Goal: Check status: Check status

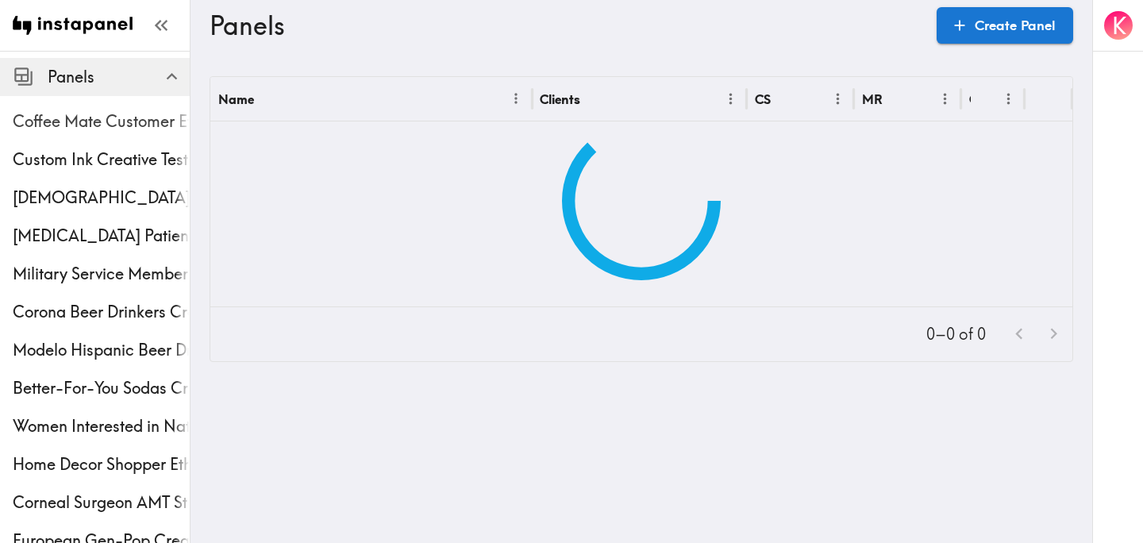
click at [65, 120] on span "Coffee Mate Customer Ethnography" at bounding box center [101, 121] width 177 height 22
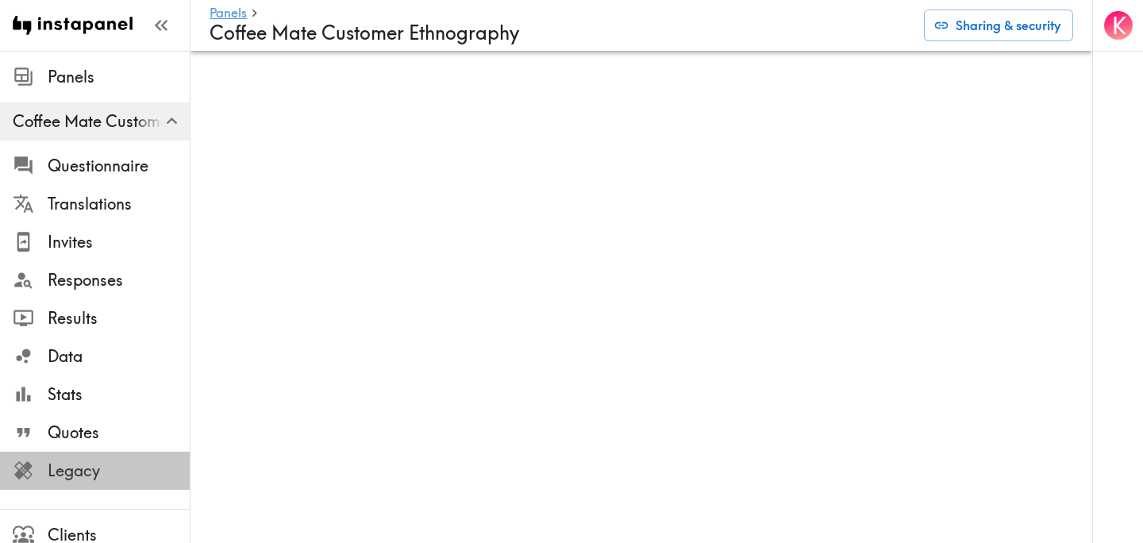
click at [87, 465] on span "Legacy" at bounding box center [119, 471] width 142 height 22
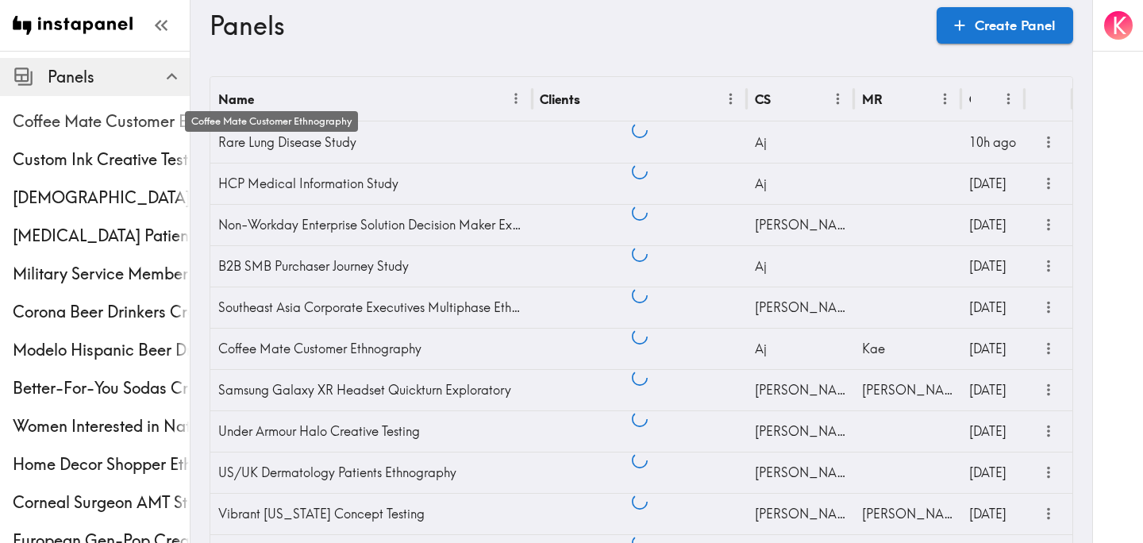
click at [129, 114] on span "Coffee Mate Customer Ethnography" at bounding box center [101, 121] width 177 height 22
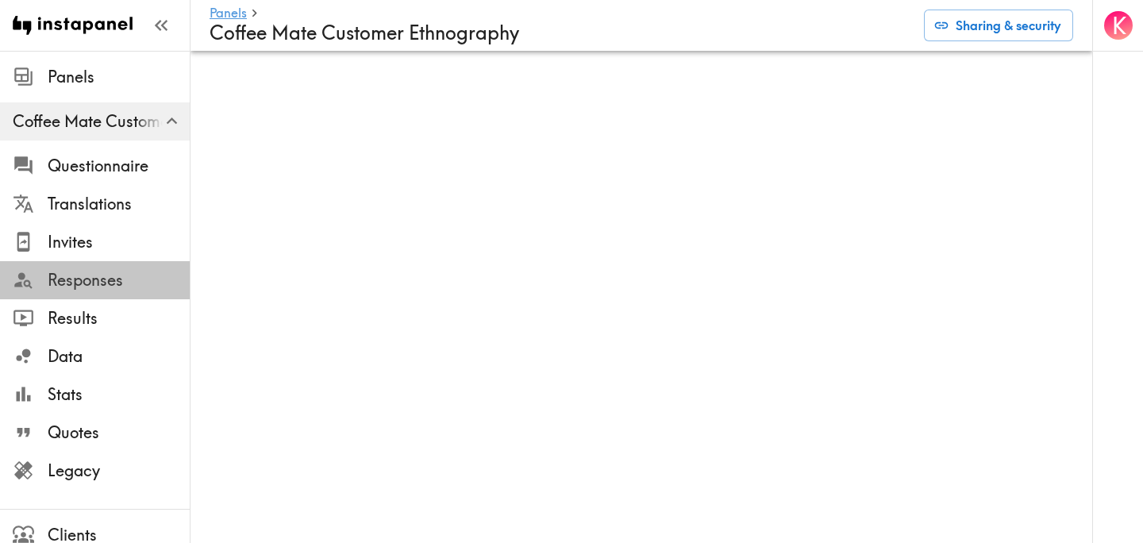
click at [113, 276] on span "Responses" at bounding box center [119, 280] width 142 height 22
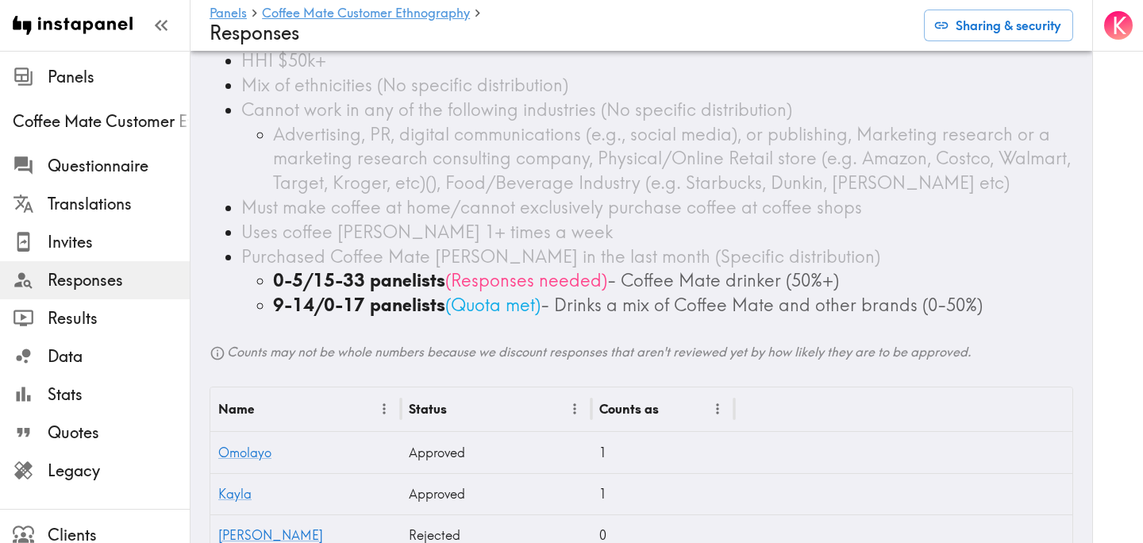
scroll to position [294, 0]
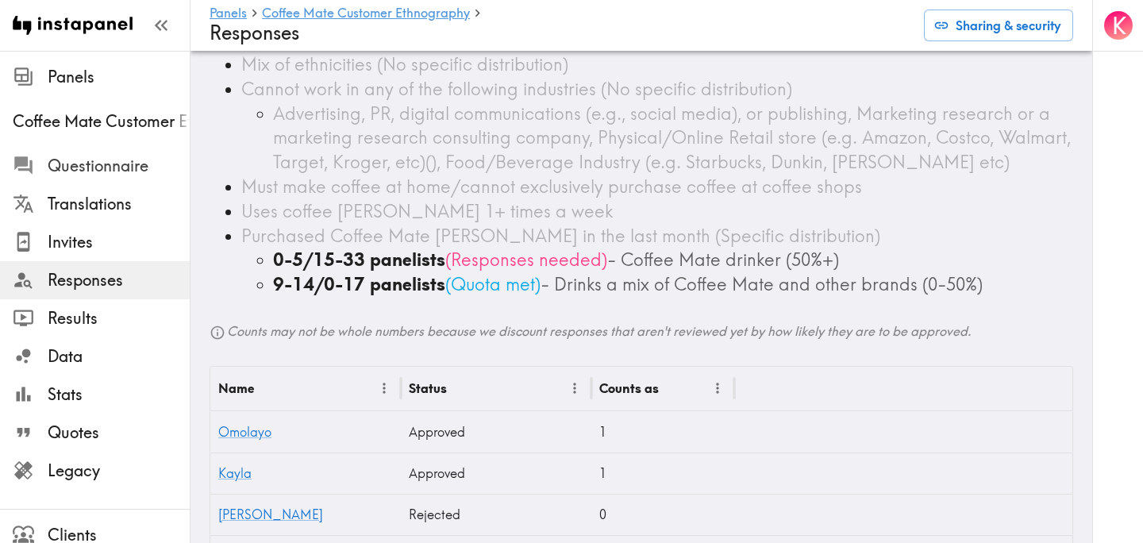
click at [148, 160] on span "Questionnaire" at bounding box center [119, 166] width 142 height 22
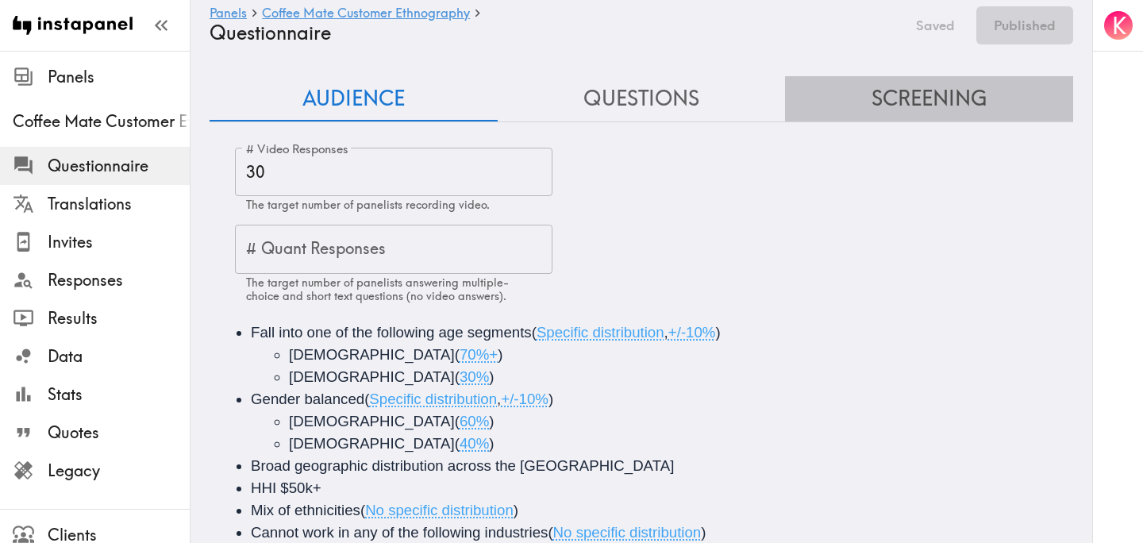
click at [957, 87] on button "Screening" at bounding box center [929, 98] width 288 height 45
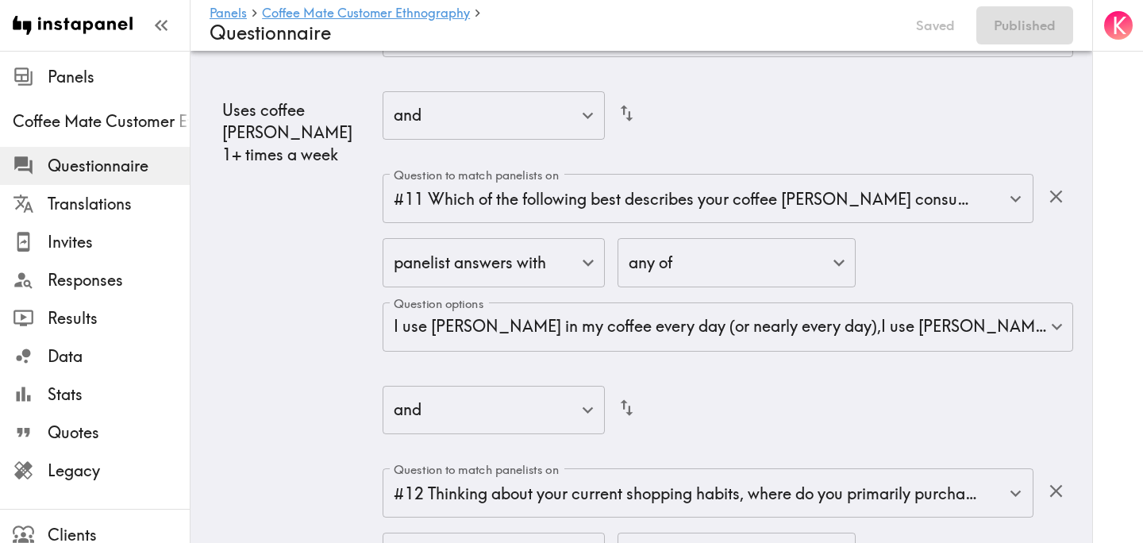
scroll to position [4412, 0]
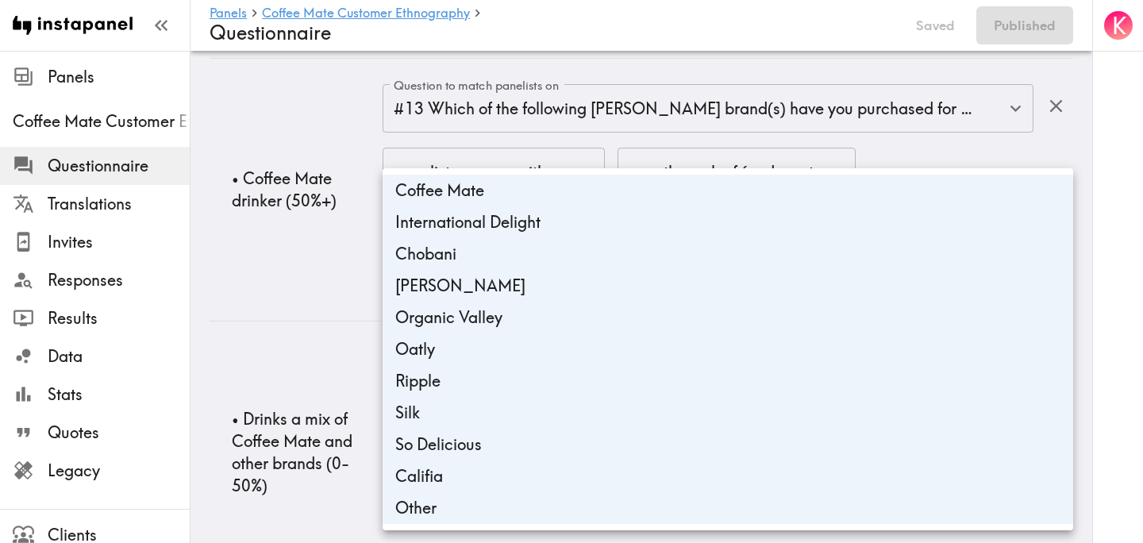
click at [265, 467] on div at bounding box center [571, 271] width 1143 height 543
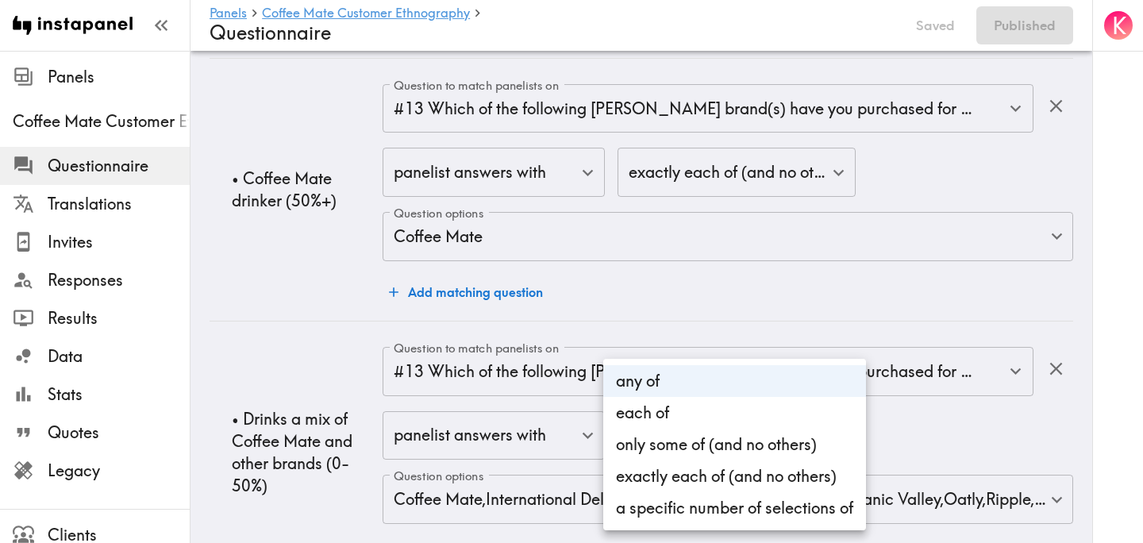
click at [296, 472] on div at bounding box center [571, 271] width 1143 height 543
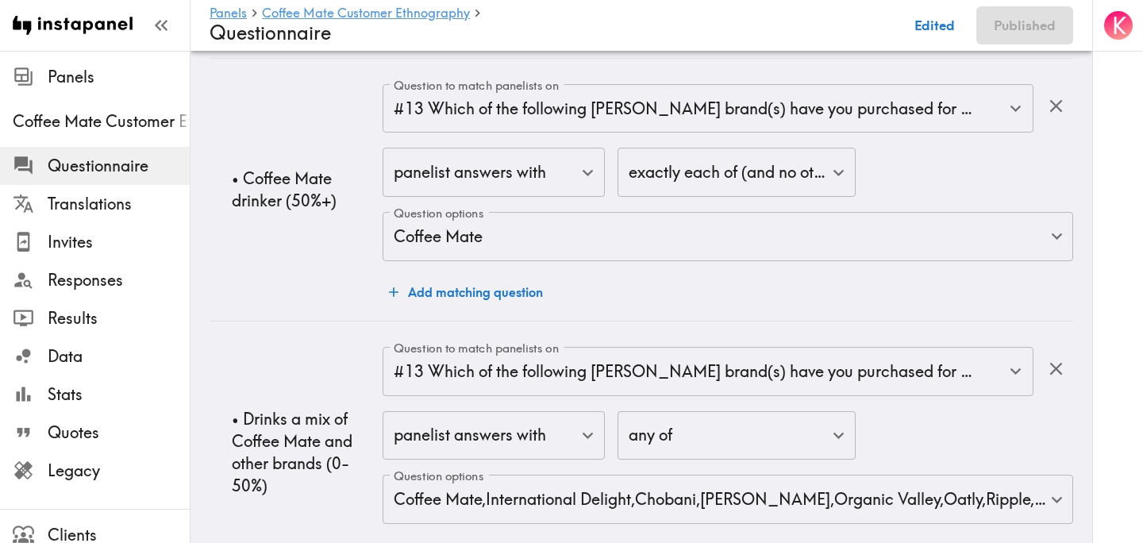
click at [315, 454] on td "• Drinks a mix of Coffee Mate and other brands (0-50%)" at bounding box center [296, 452] width 173 height 263
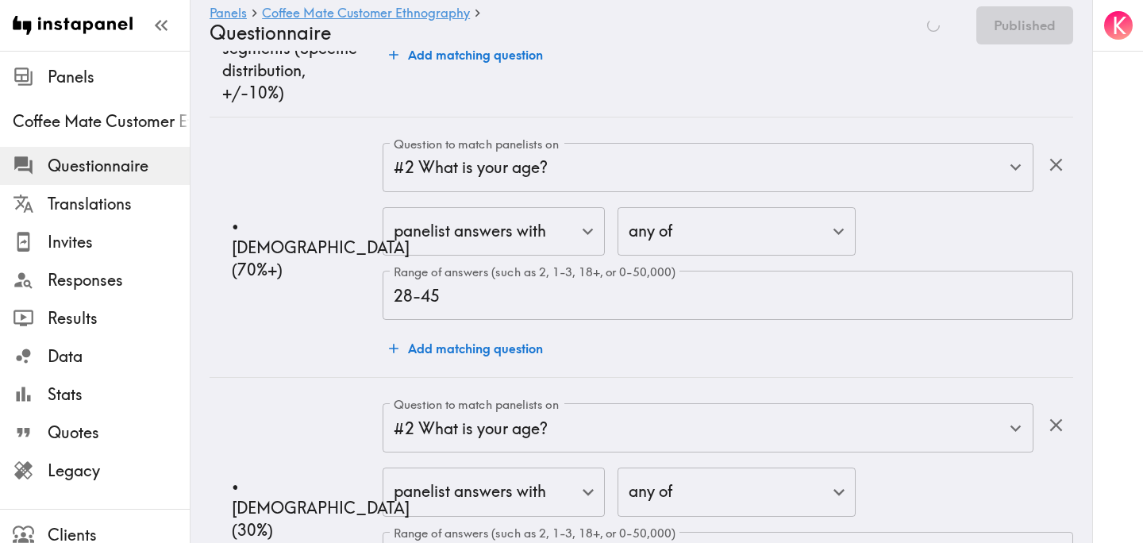
scroll to position [0, 0]
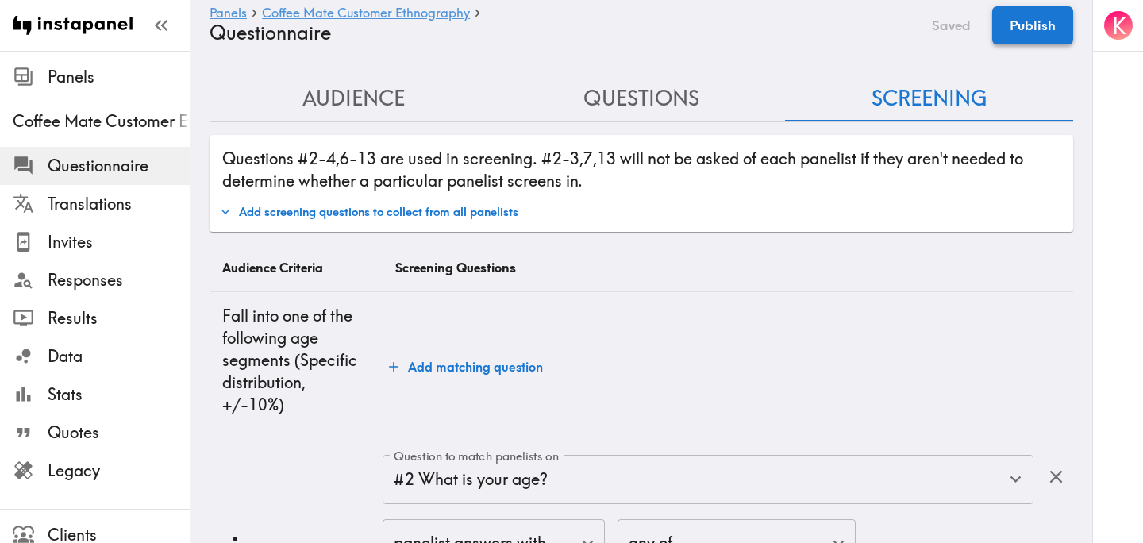
click at [1036, 28] on button "Publish" at bounding box center [1033, 25] width 81 height 38
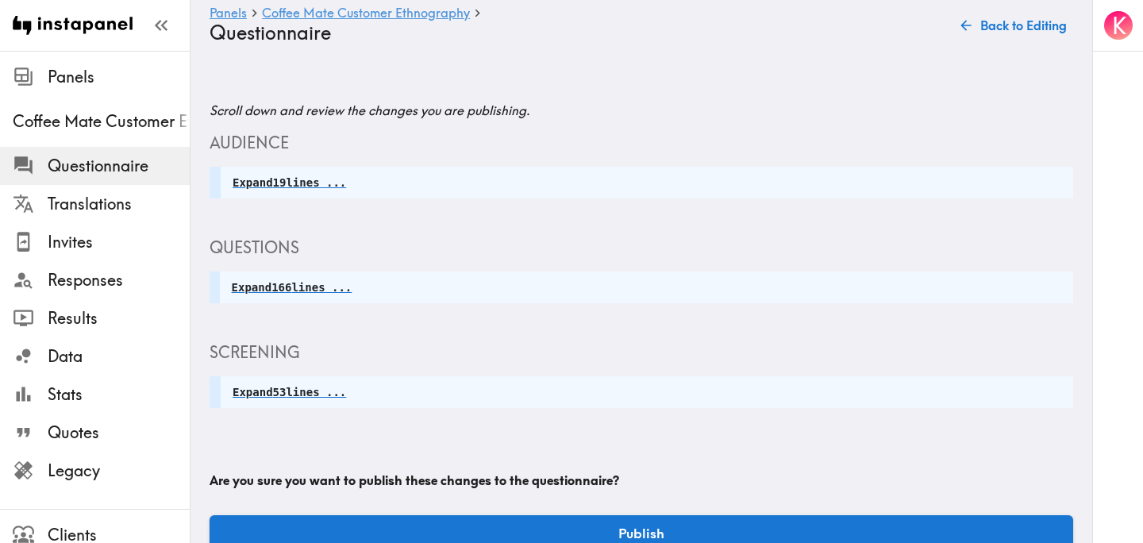
scroll to position [34, 0]
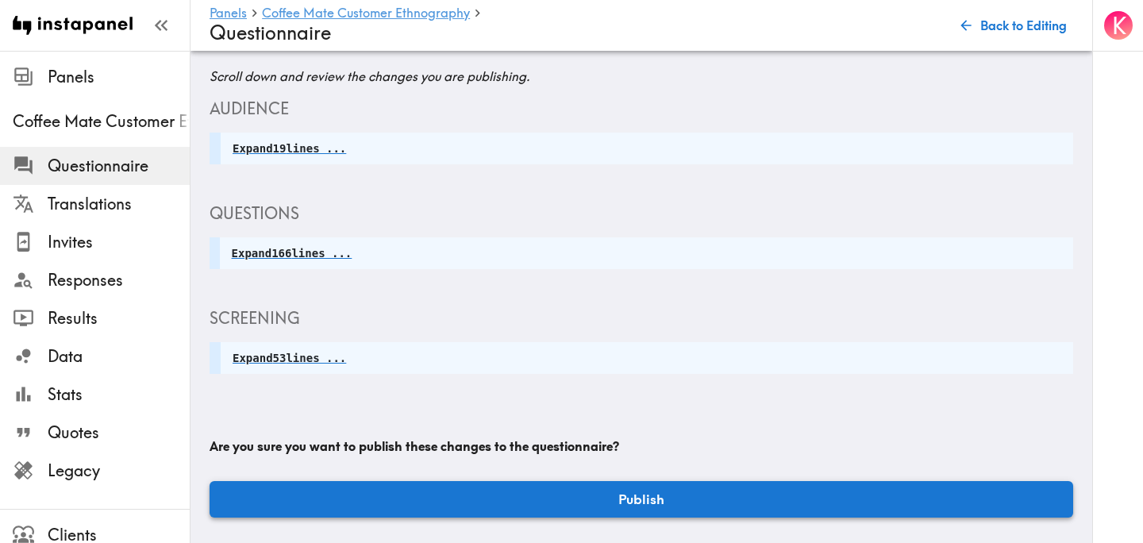
click at [645, 498] on button "Publish" at bounding box center [642, 499] width 864 height 37
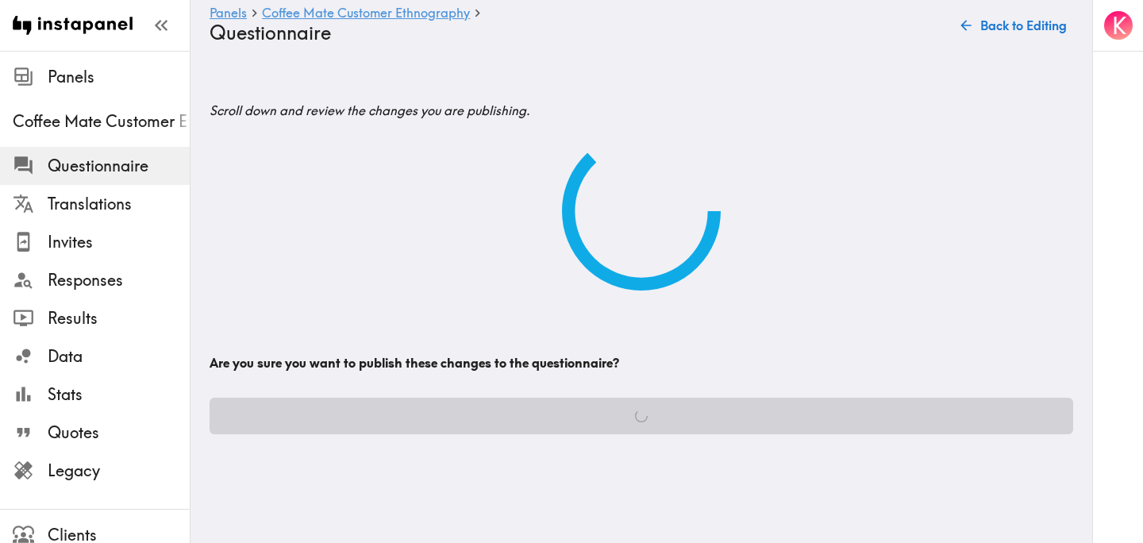
scroll to position [0, 0]
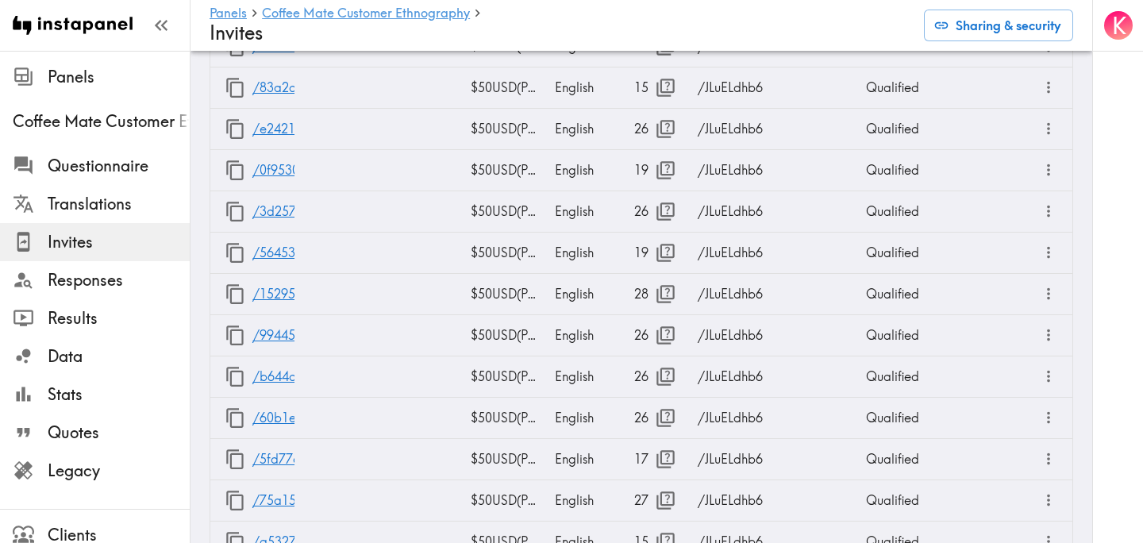
scroll to position [2178, 0]
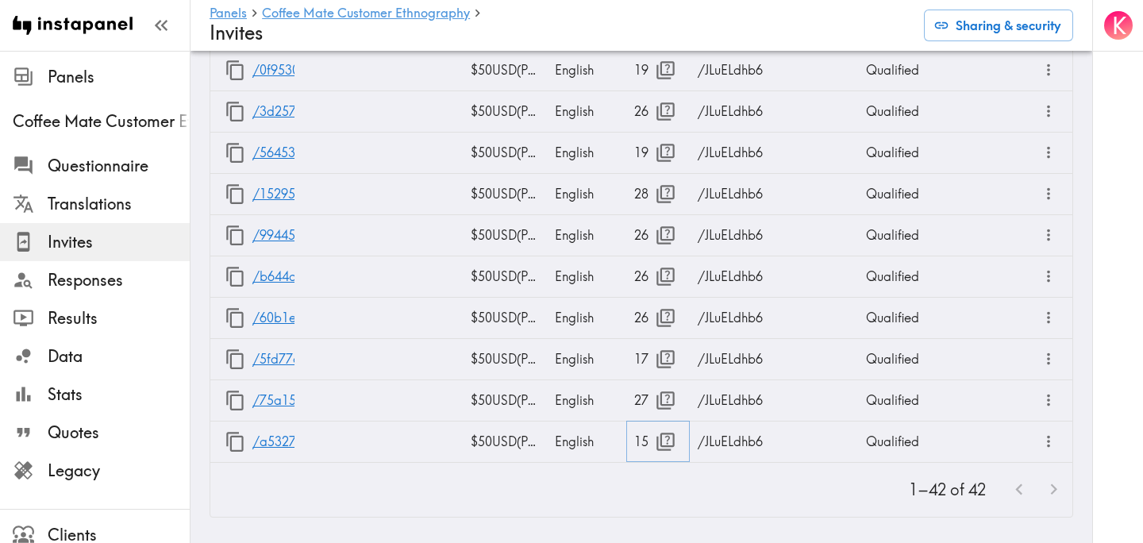
click at [669, 445] on icon "button" at bounding box center [665, 441] width 21 height 21
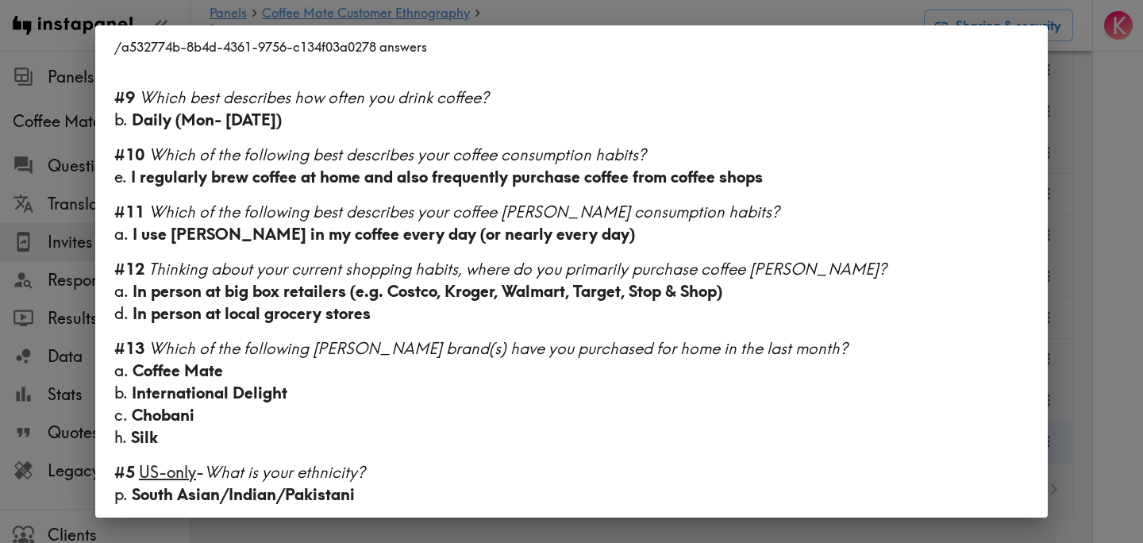
scroll to position [1170, 0]
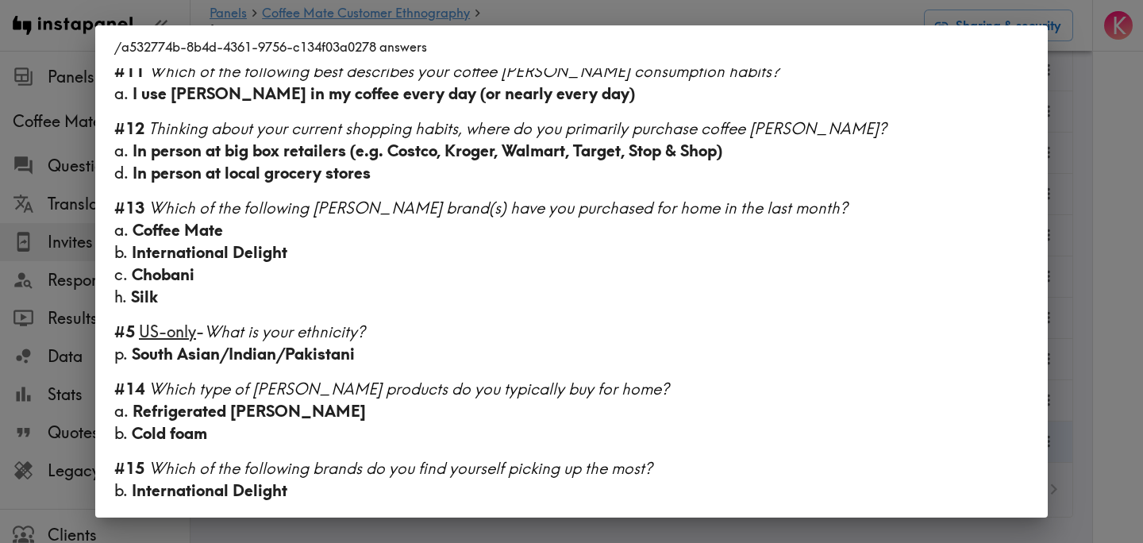
click at [1097, 286] on div "/a532774b-8b4d-4361-9756-c134f03a0278 answers Language English Segment 18-27 ye…" at bounding box center [571, 271] width 1143 height 543
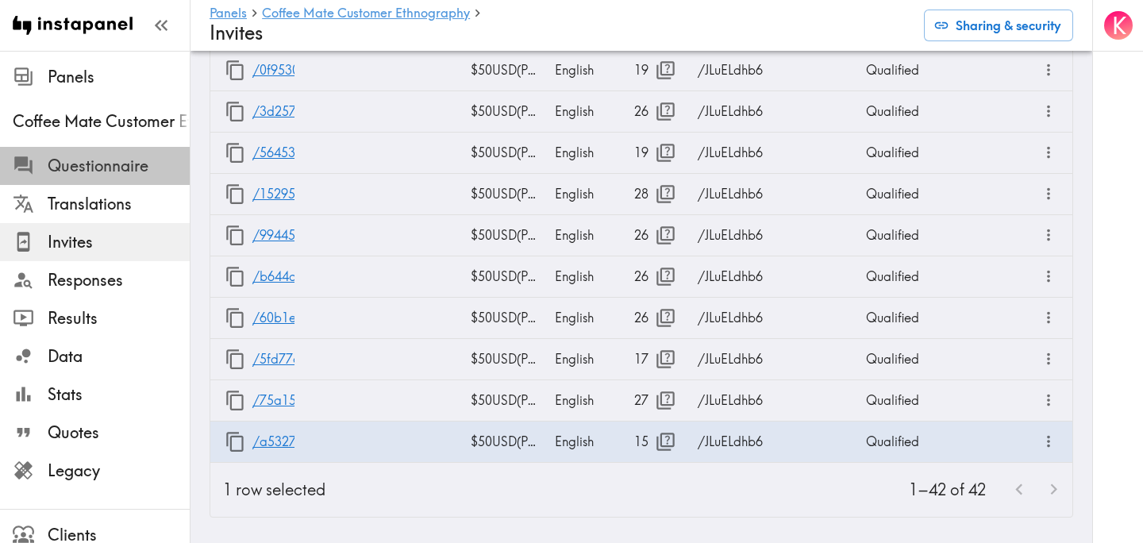
click at [124, 170] on span "Questionnaire" at bounding box center [119, 166] width 142 height 22
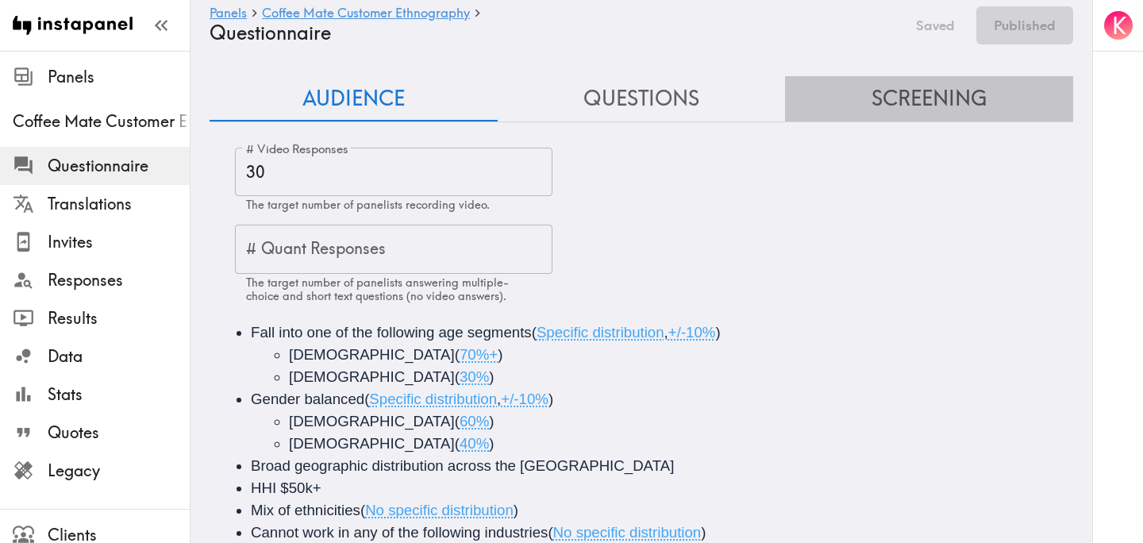
click at [884, 97] on button "Screening" at bounding box center [929, 98] width 288 height 45
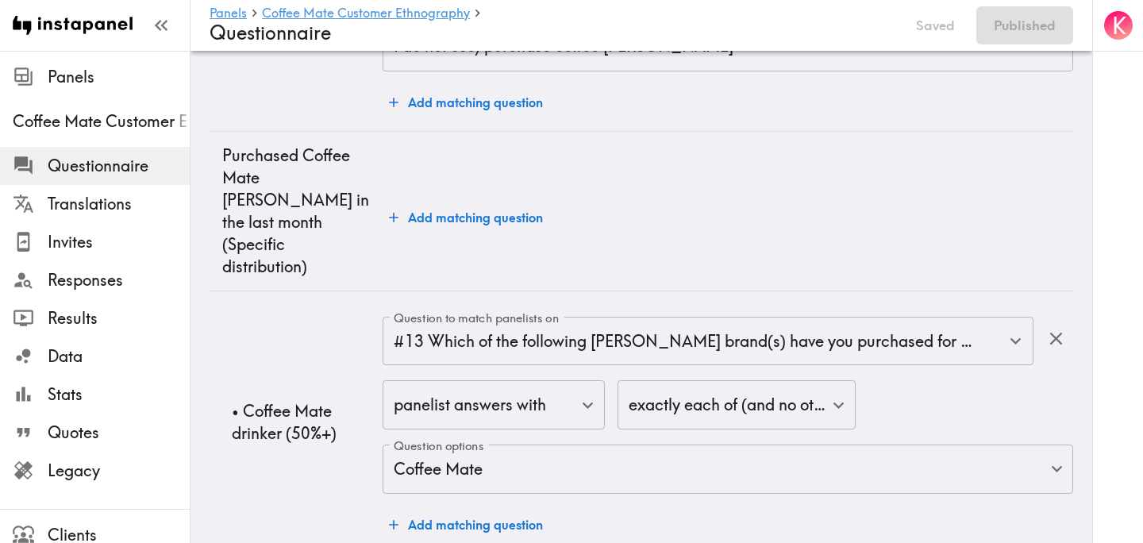
scroll to position [4412, 0]
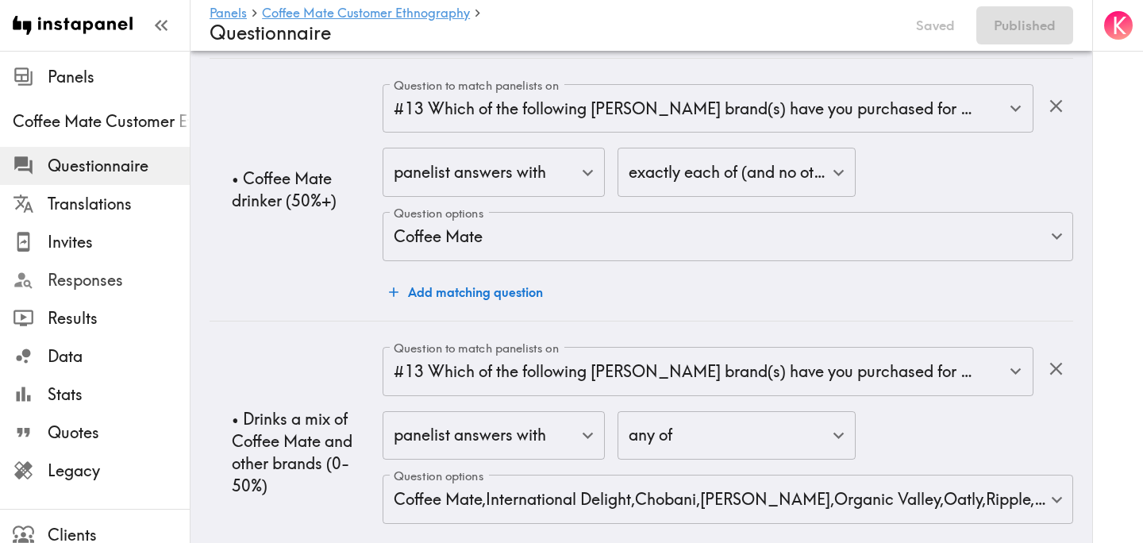
click at [104, 268] on span "Responses" at bounding box center [119, 280] width 142 height 29
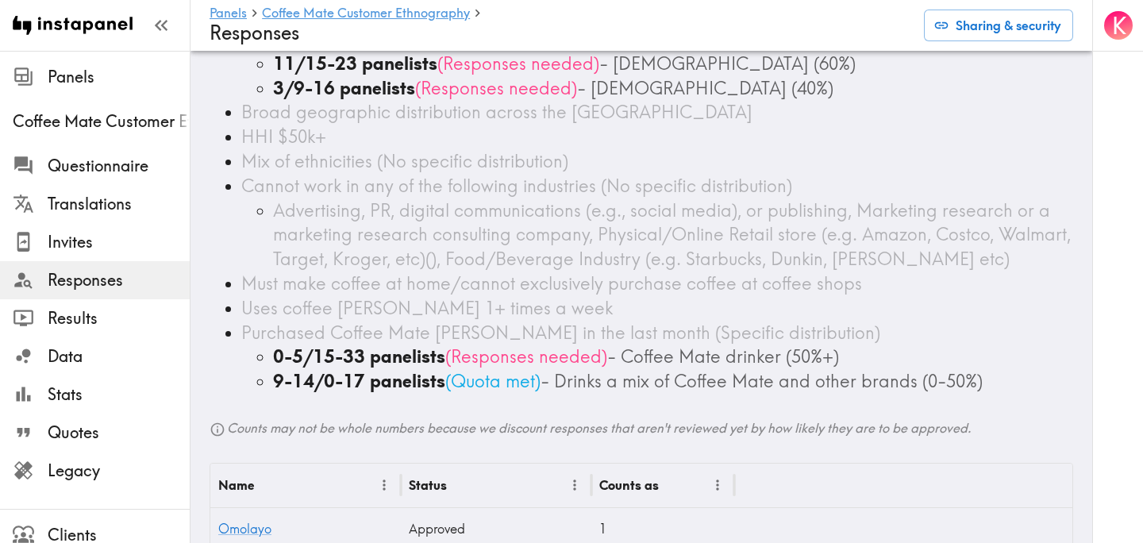
scroll to position [191, 0]
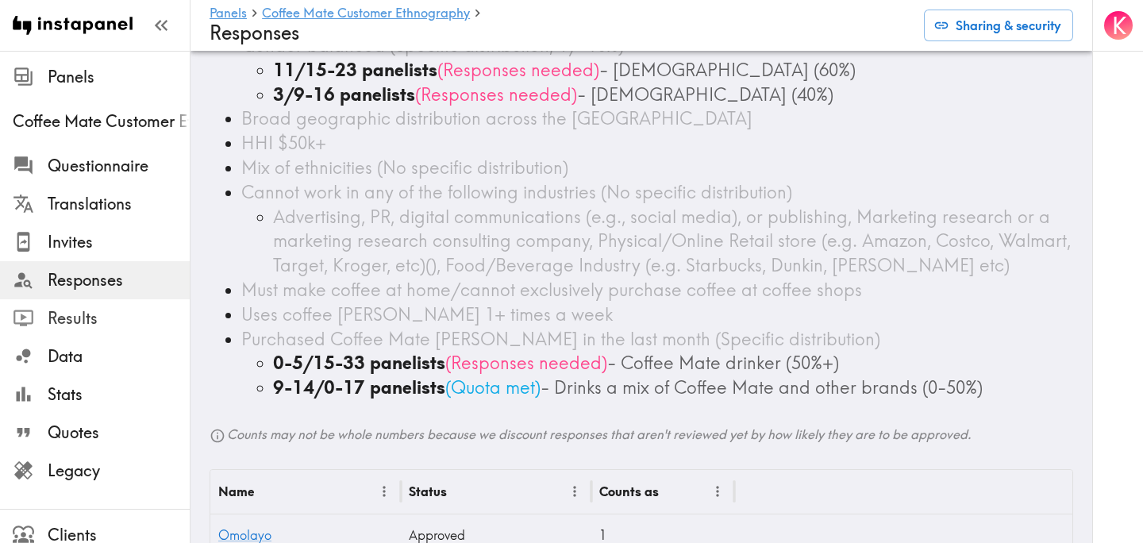
click at [132, 307] on span "Results" at bounding box center [119, 318] width 142 height 22
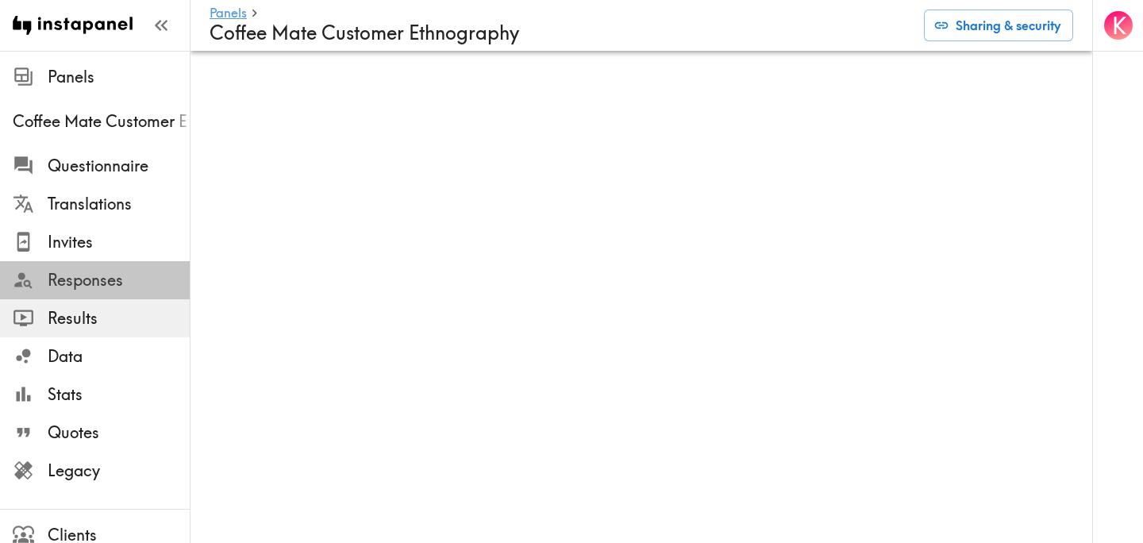
click at [98, 280] on span "Responses" at bounding box center [119, 280] width 142 height 22
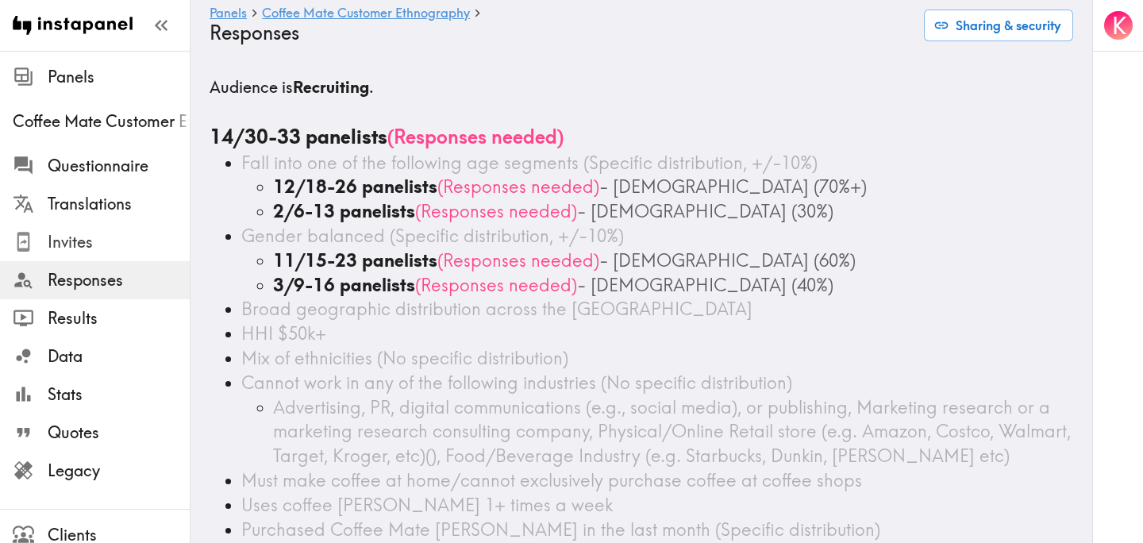
click at [112, 251] on span "Invites" at bounding box center [119, 242] width 142 height 22
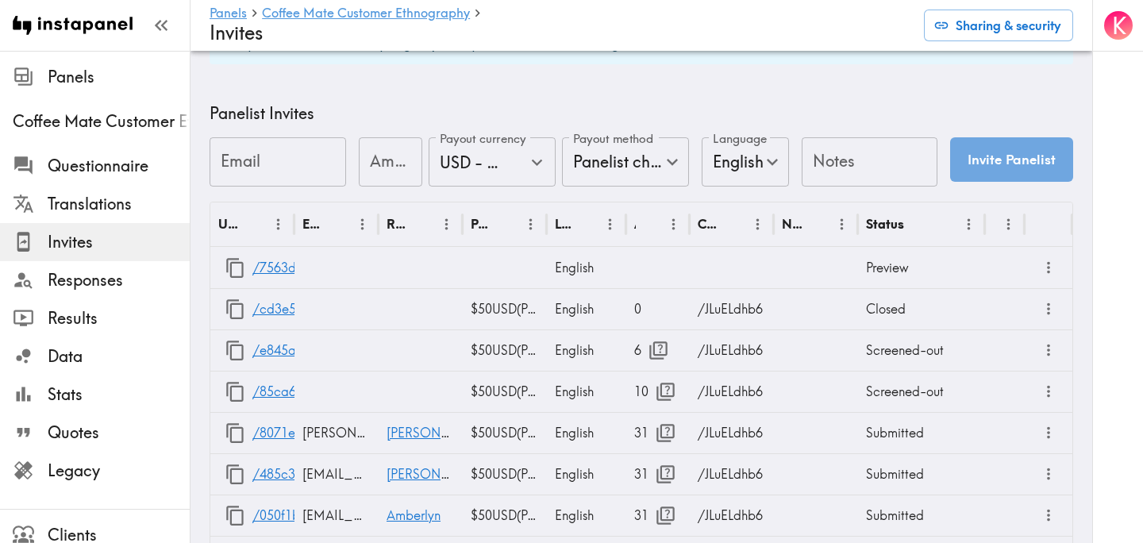
scroll to position [660, 0]
click at [661, 353] on icon "button" at bounding box center [659, 350] width 18 height 18
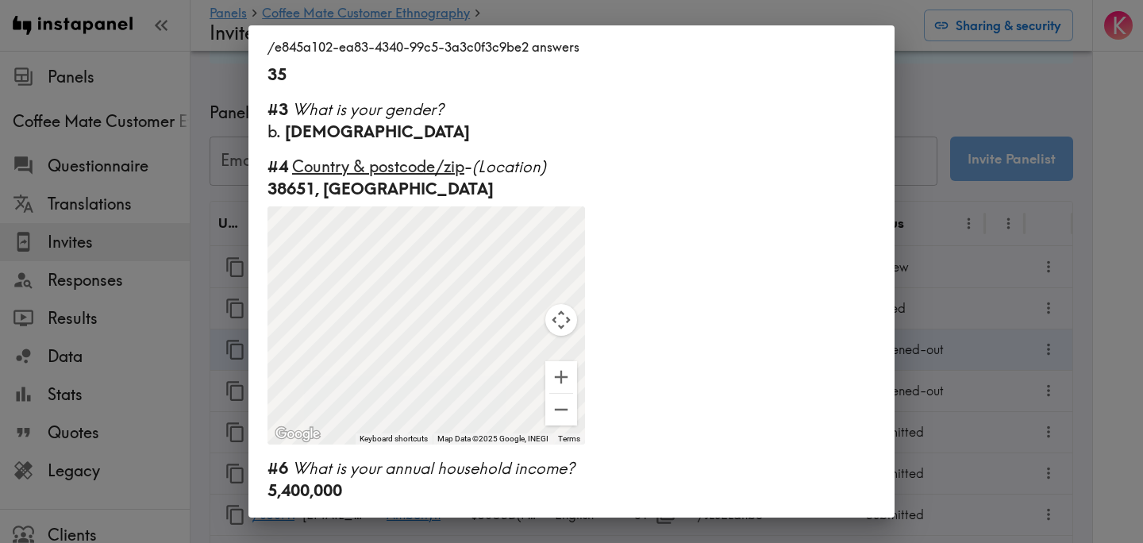
scroll to position [221, 0]
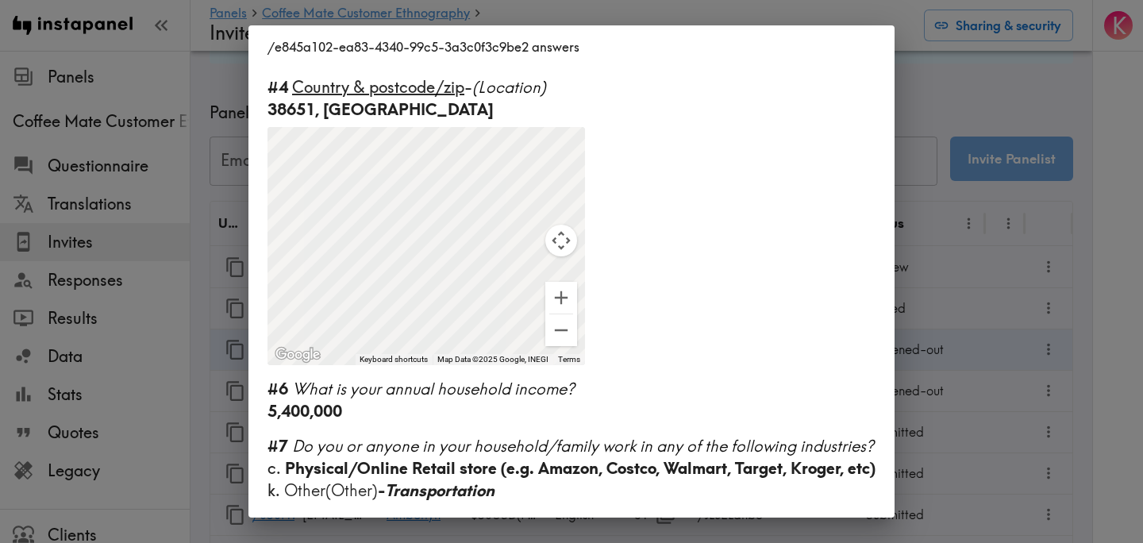
click at [953, 389] on div "/e845a102-ea83-4340-99c5-3a3c0f3c9be2 answers Language English #1 There is a ne…" at bounding box center [571, 271] width 1143 height 543
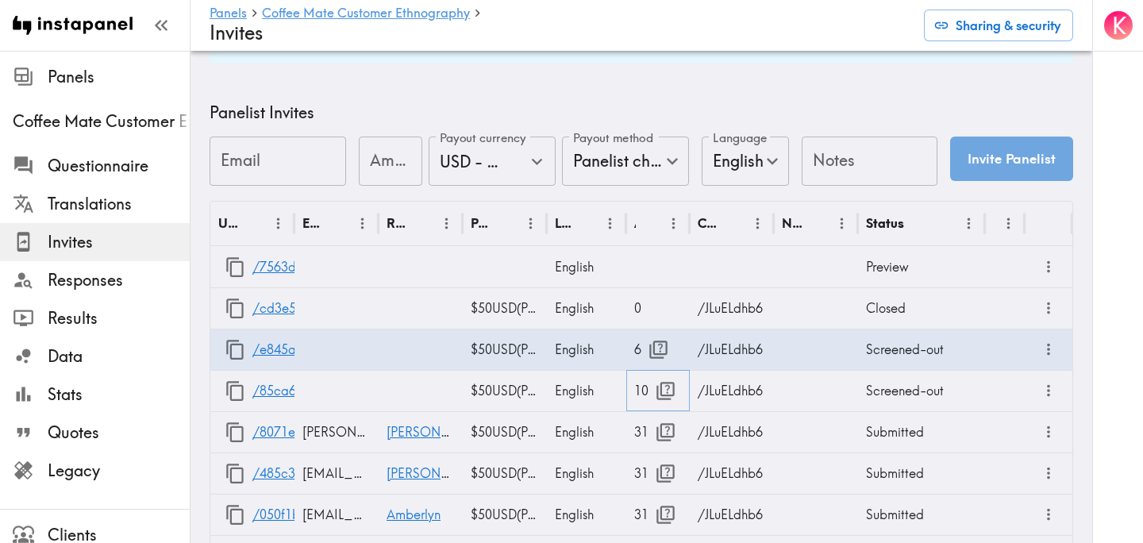
click at [663, 391] on icon "button" at bounding box center [665, 390] width 21 height 21
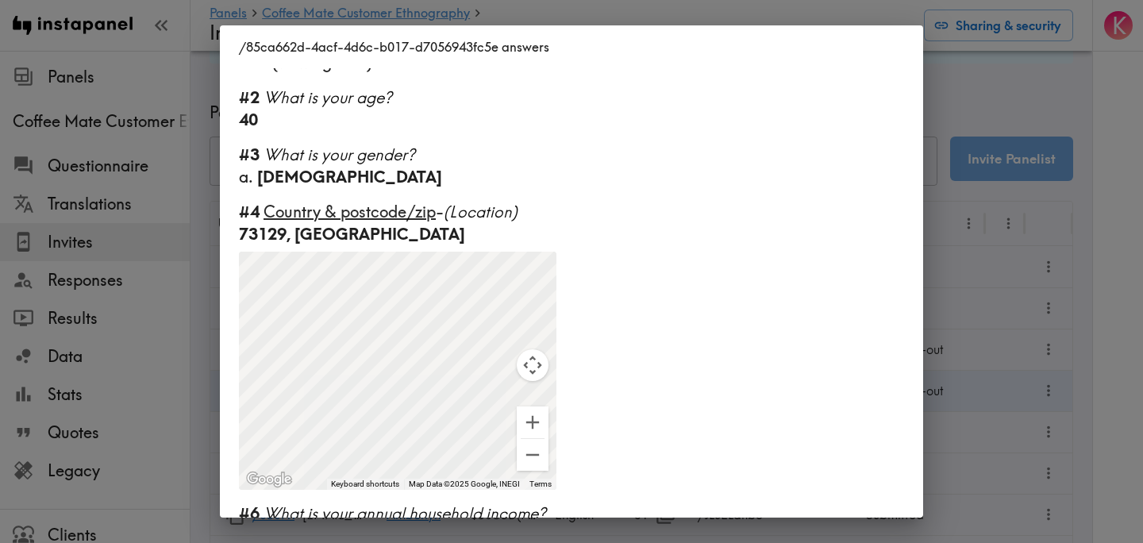
scroll to position [427, 0]
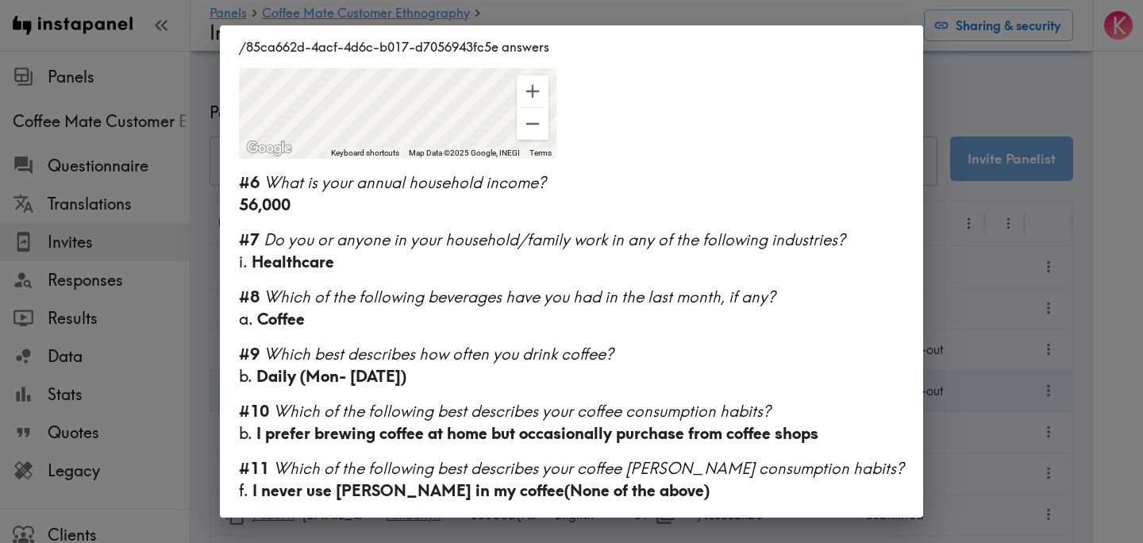
click at [939, 357] on div "/85ca662d-4acf-4d6c-b017-d7056943fc5e answers Language English #1 There is a ne…" at bounding box center [571, 271] width 1143 height 543
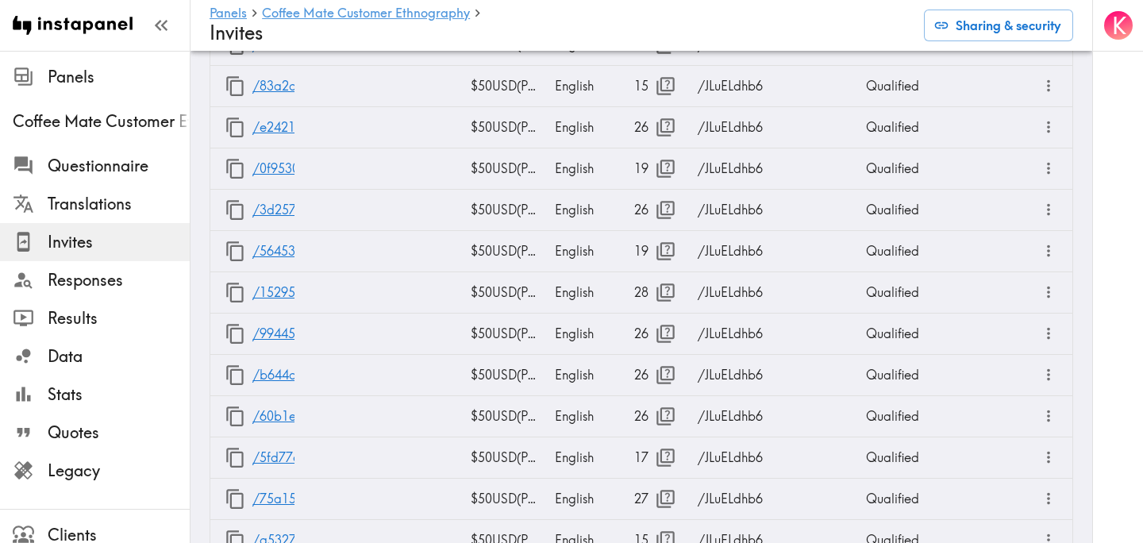
scroll to position [2219, 0]
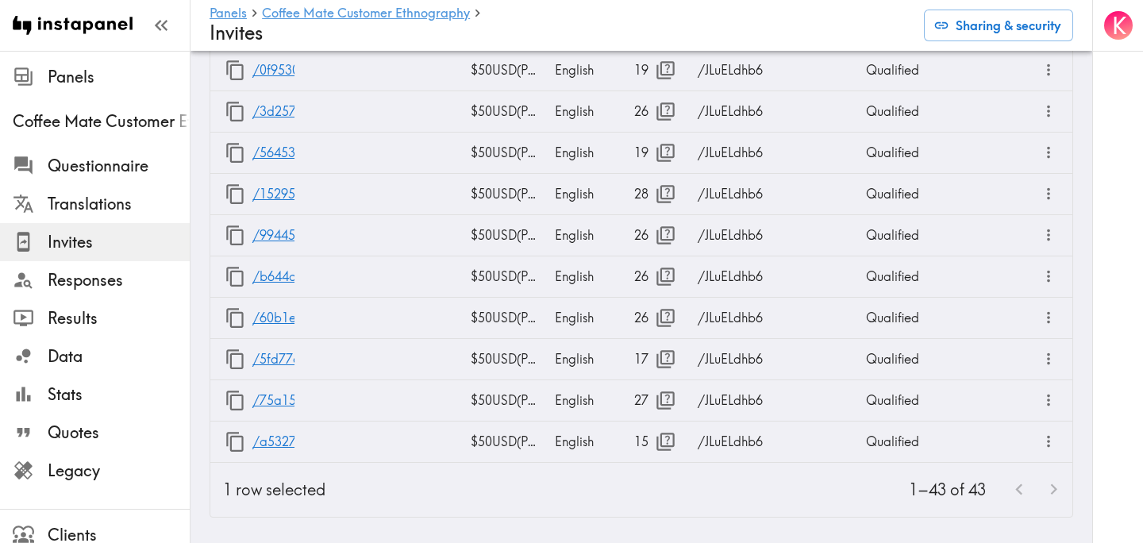
click at [680, 512] on div "1–43 of 43" at bounding box center [705, 490] width 734 height 54
click at [665, 431] on icon "button" at bounding box center [665, 441] width 21 height 21
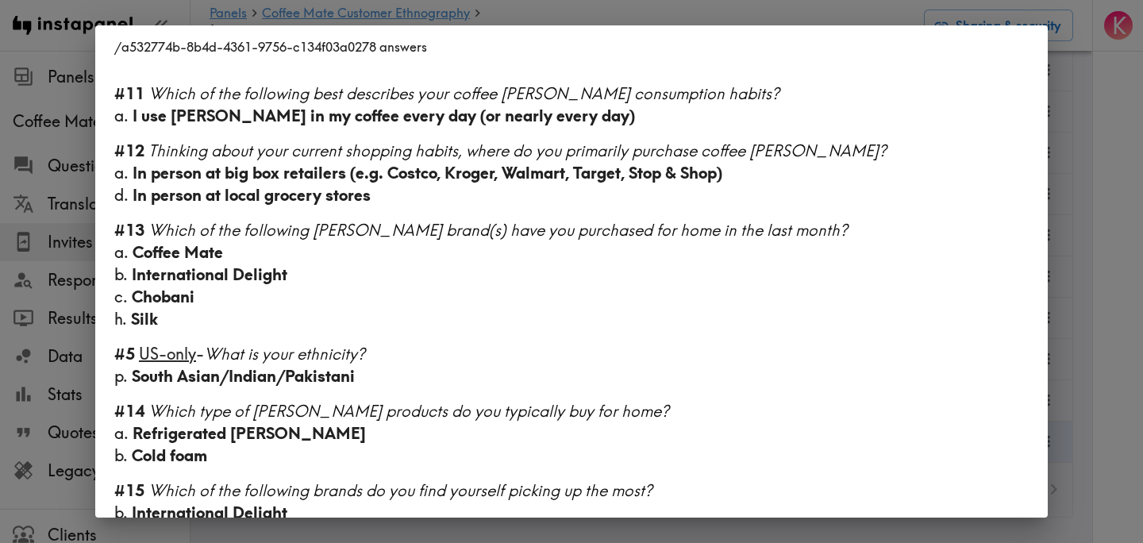
scroll to position [1170, 0]
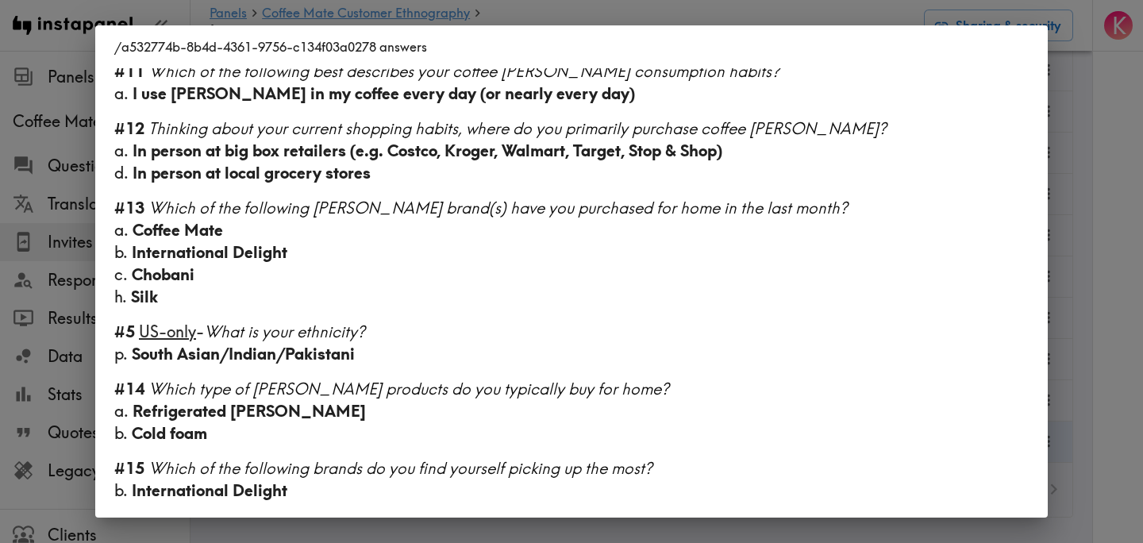
click at [1067, 263] on div "/a532774b-8b4d-4361-9756-c134f03a0278 answers Language English Segment 18-27 ye…" at bounding box center [571, 271] width 1143 height 543
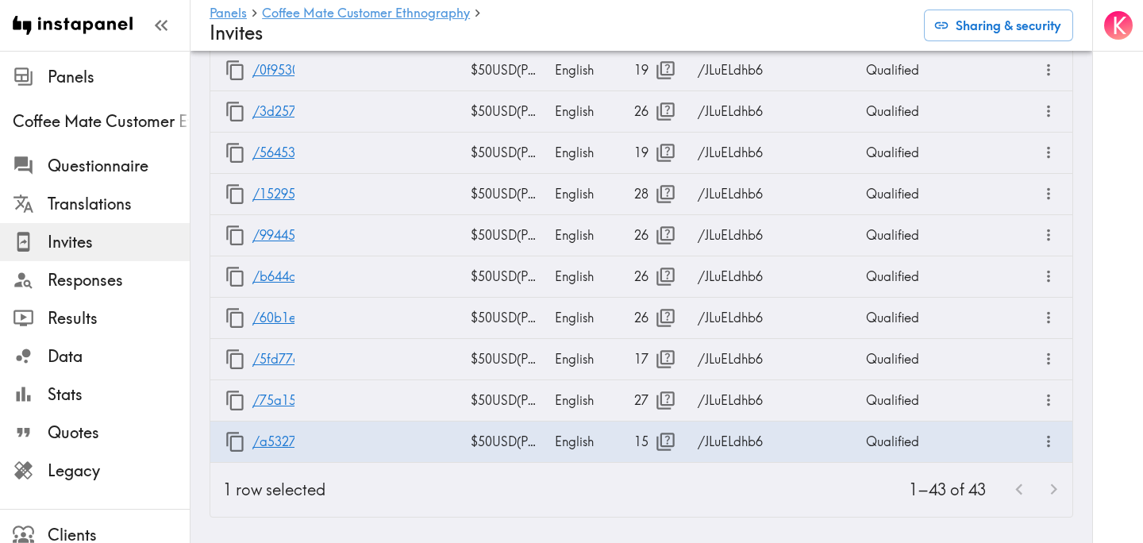
click at [719, 497] on div "1–43 of 43" at bounding box center [705, 490] width 734 height 54
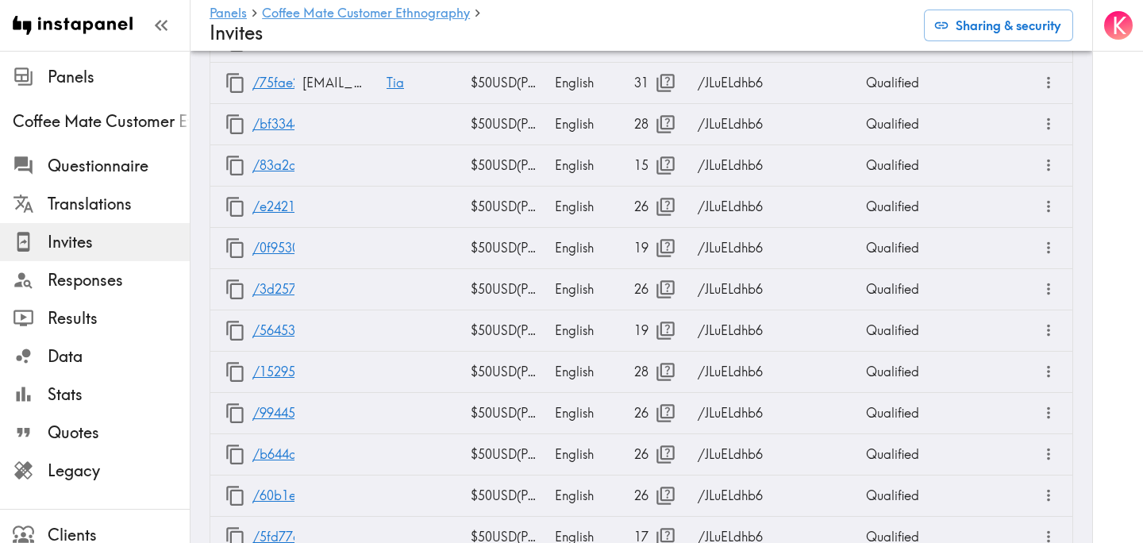
scroll to position [2219, 0]
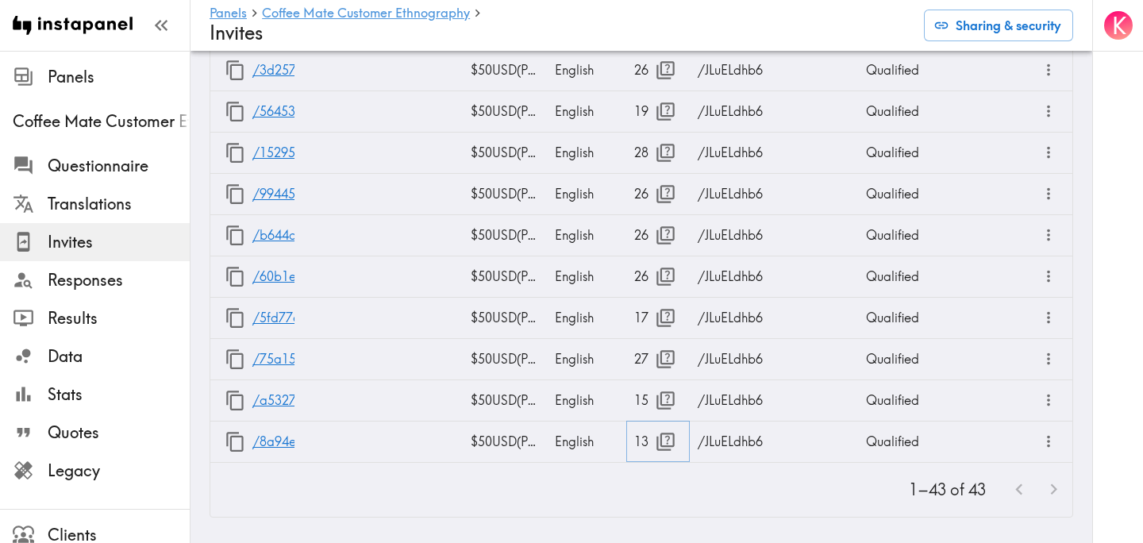
click at [660, 440] on icon "button" at bounding box center [665, 441] width 21 height 21
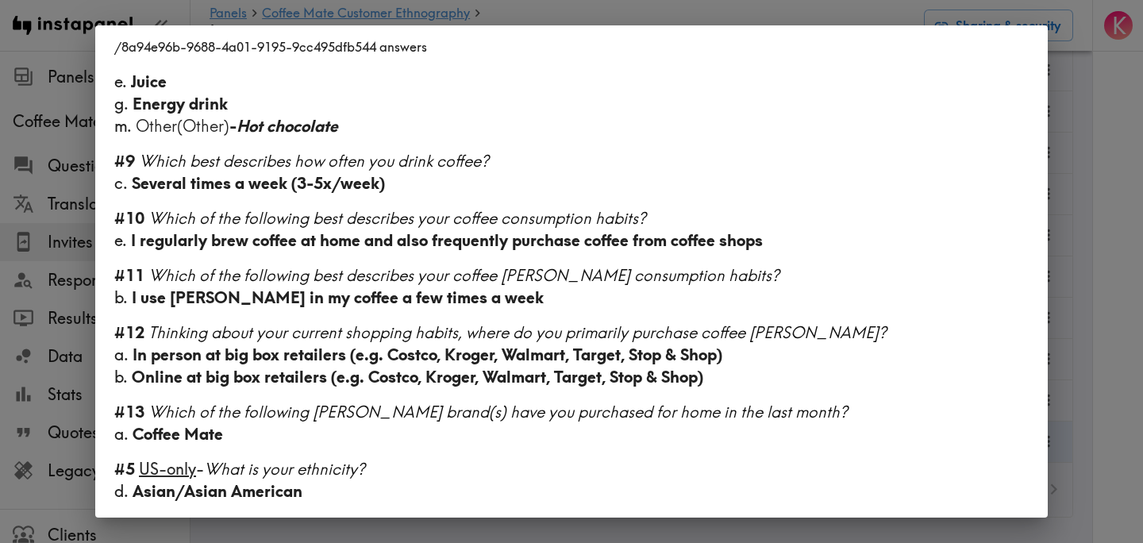
scroll to position [878, 0]
click at [1108, 386] on div "/8a94e96b-9688-4a01-9195-9cc495dfb544 answers Language English Segment 28-45 ye…" at bounding box center [571, 271] width 1143 height 543
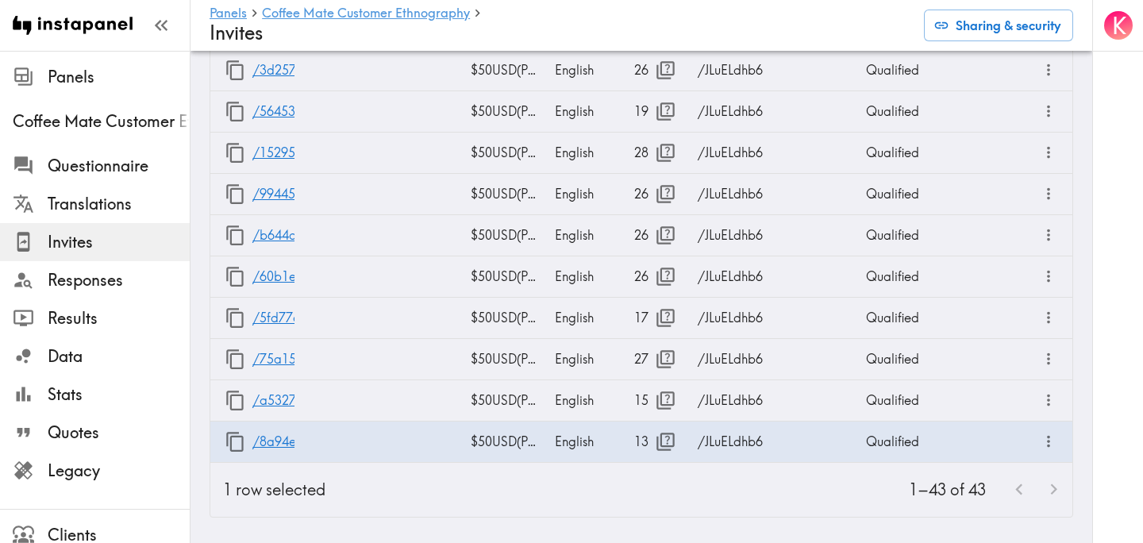
click at [688, 504] on div "1–43 of 43" at bounding box center [705, 490] width 734 height 54
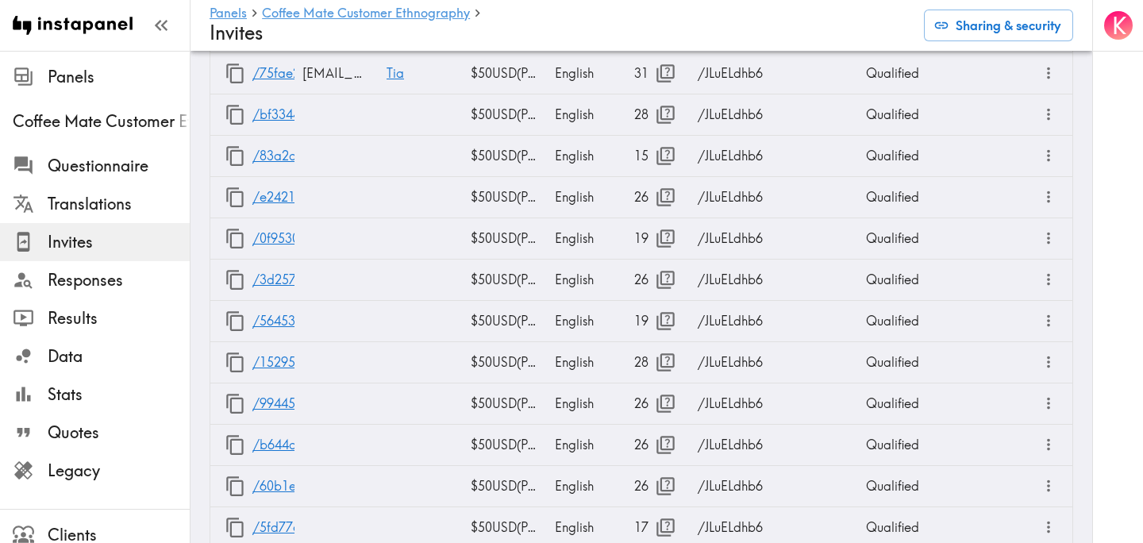
scroll to position [2219, 0]
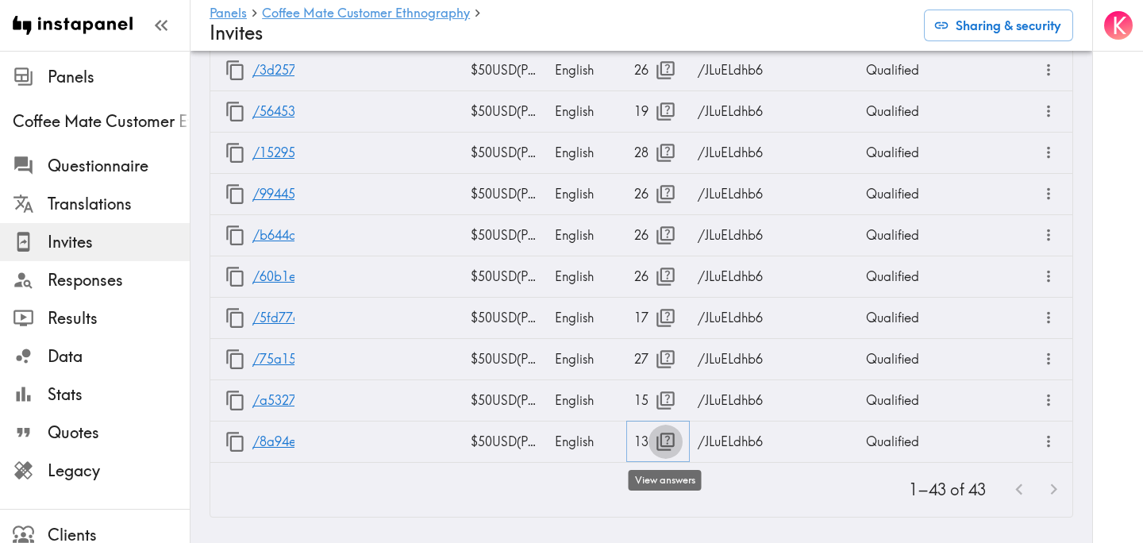
click at [659, 447] on icon "button" at bounding box center [665, 441] width 21 height 21
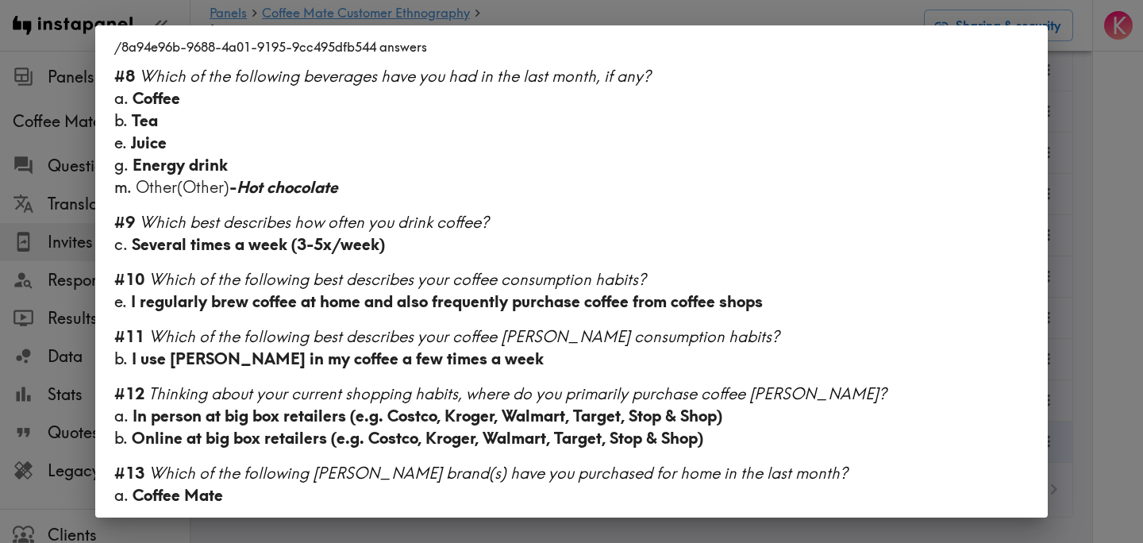
scroll to position [878, 0]
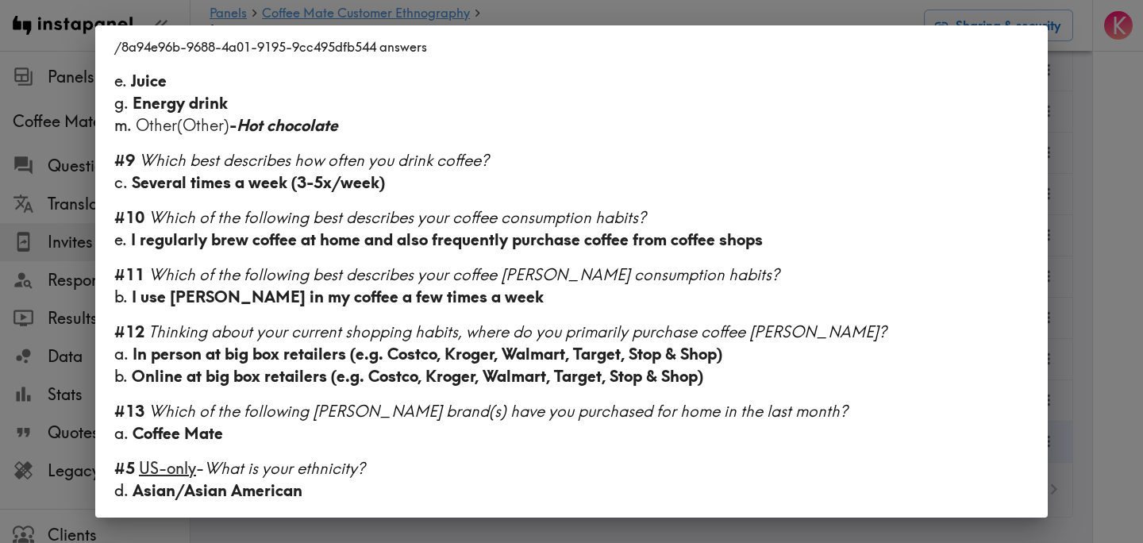
click at [1100, 297] on div "/8a94e96b-9688-4a01-9195-9cc495dfb544 answers Language English Segment 28-45 ye…" at bounding box center [571, 271] width 1143 height 543
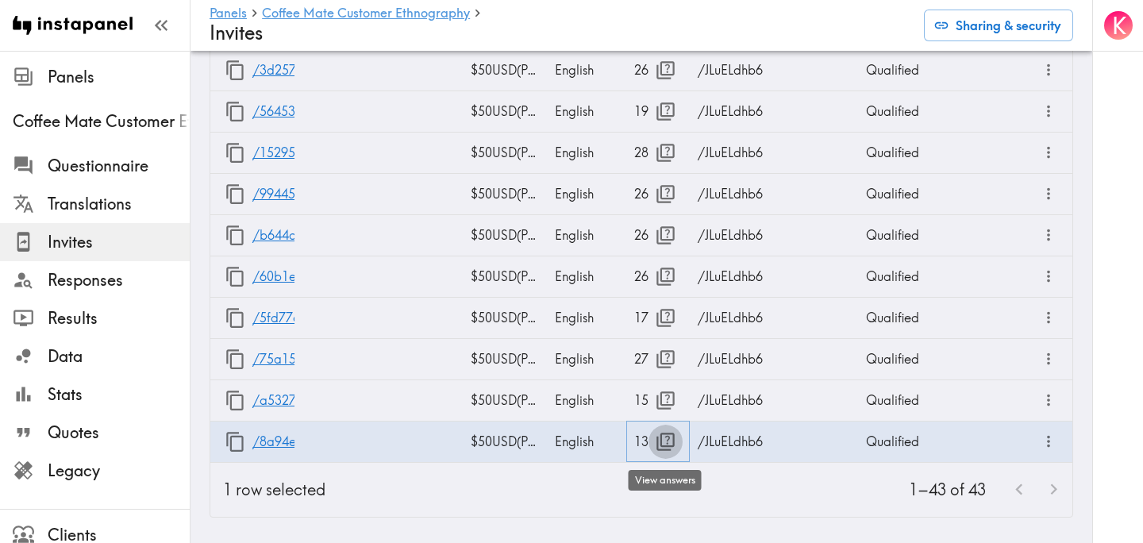
click at [665, 449] on icon "button" at bounding box center [666, 442] width 18 height 18
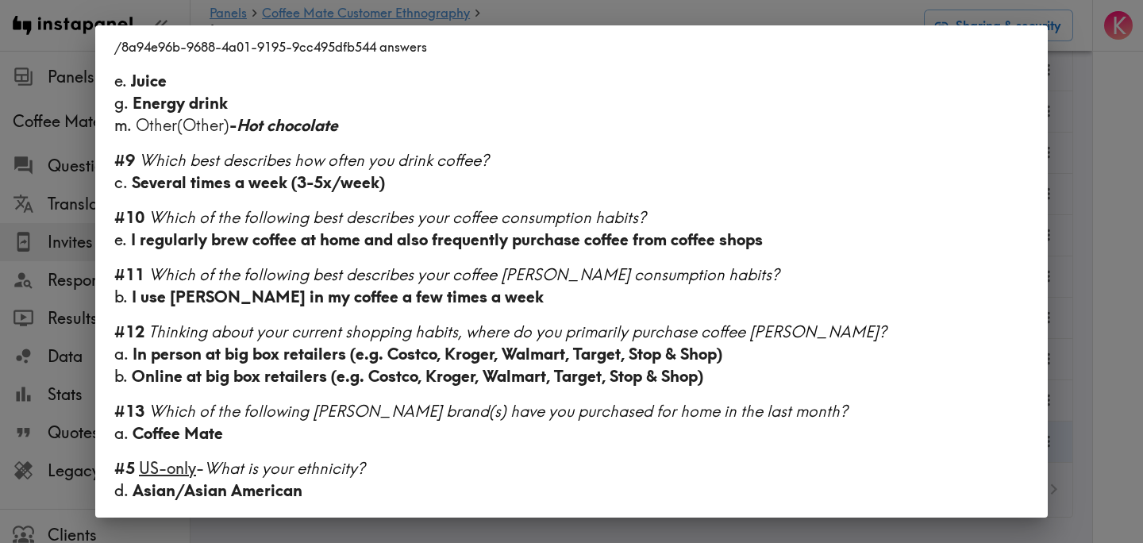
click at [1120, 229] on div "/8a94e96b-9688-4a01-9195-9cc495dfb544 answers Language English Segment 28-45 ye…" at bounding box center [571, 271] width 1143 height 543
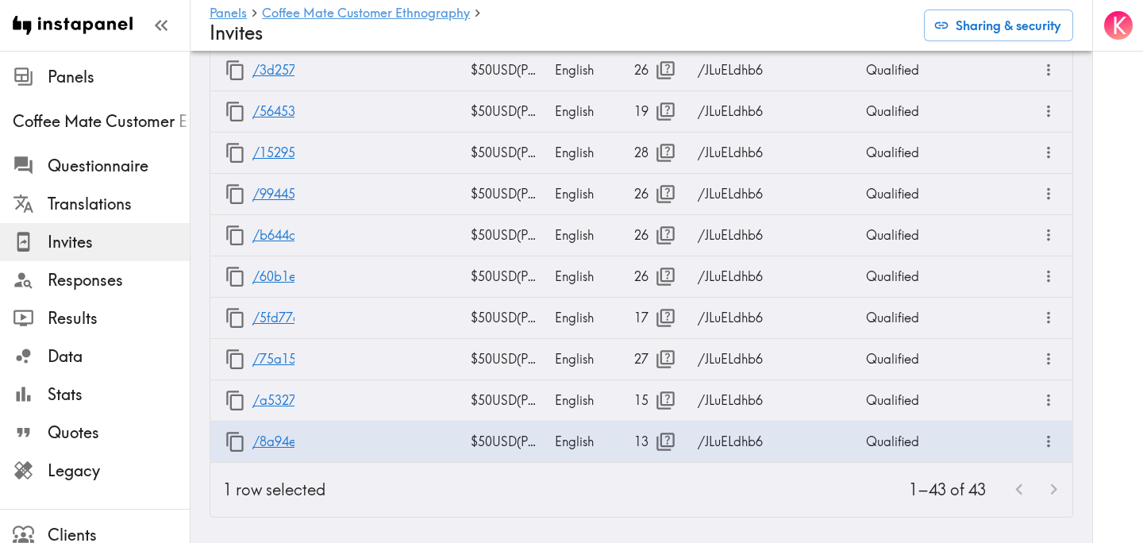
click at [594, 507] on div "1–43 of 43" at bounding box center [705, 490] width 734 height 54
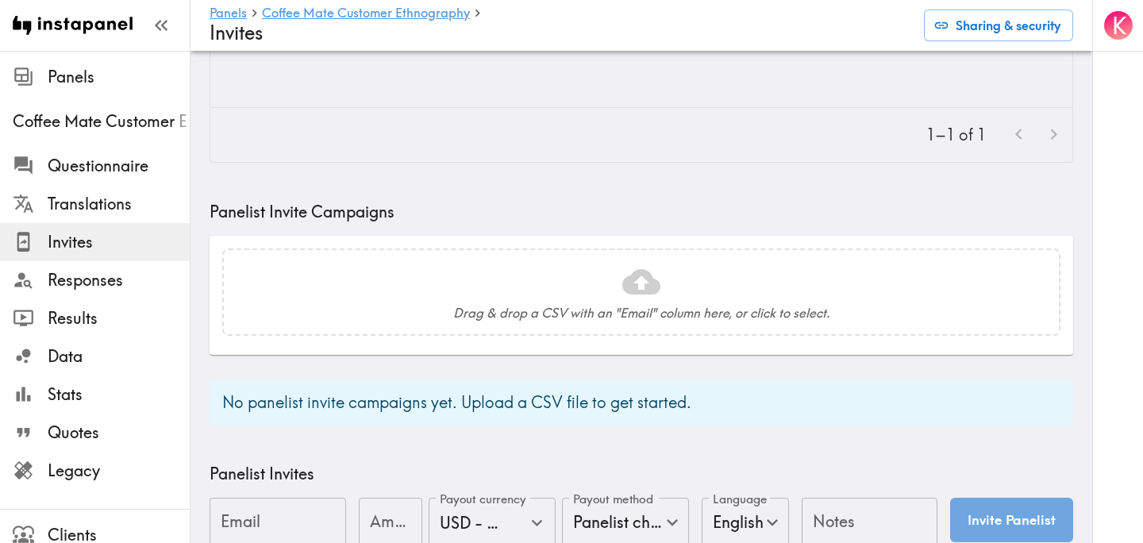
scroll to position [0, 0]
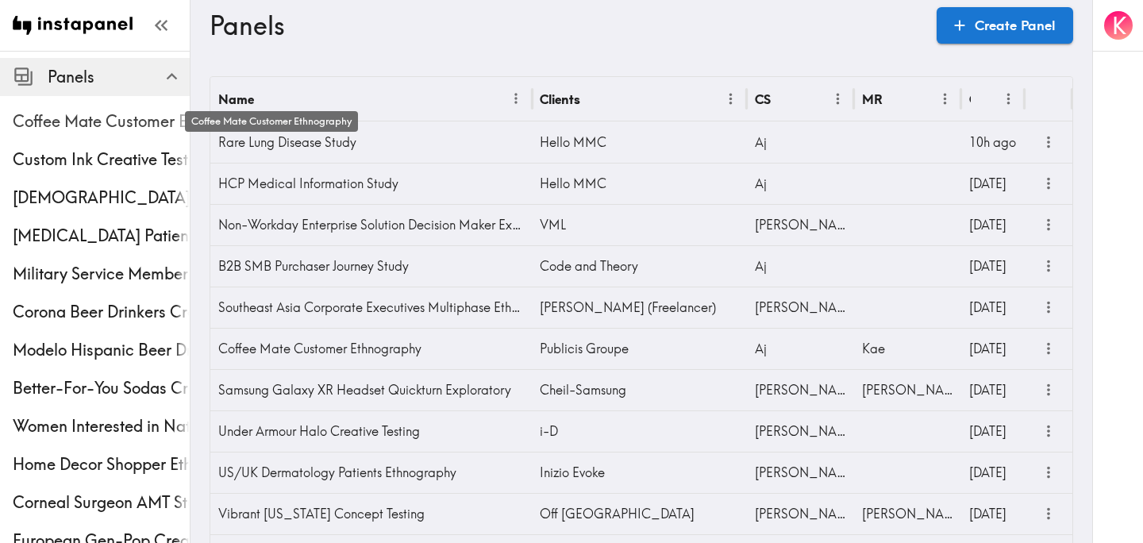
click at [118, 125] on span "Coffee Mate Customer Ethnography" at bounding box center [101, 121] width 177 height 22
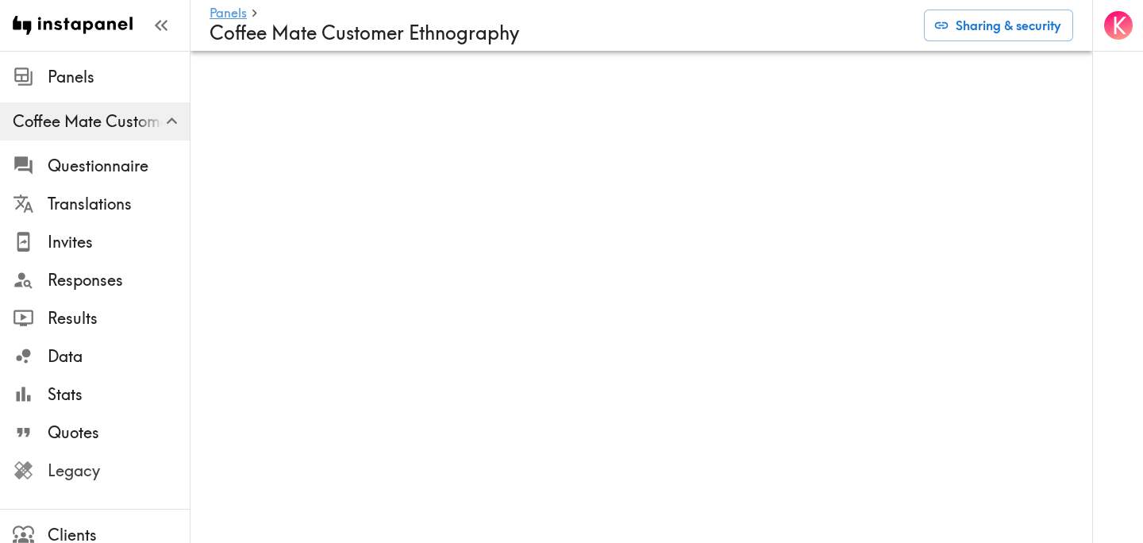
click at [112, 476] on span "Legacy" at bounding box center [119, 471] width 142 height 22
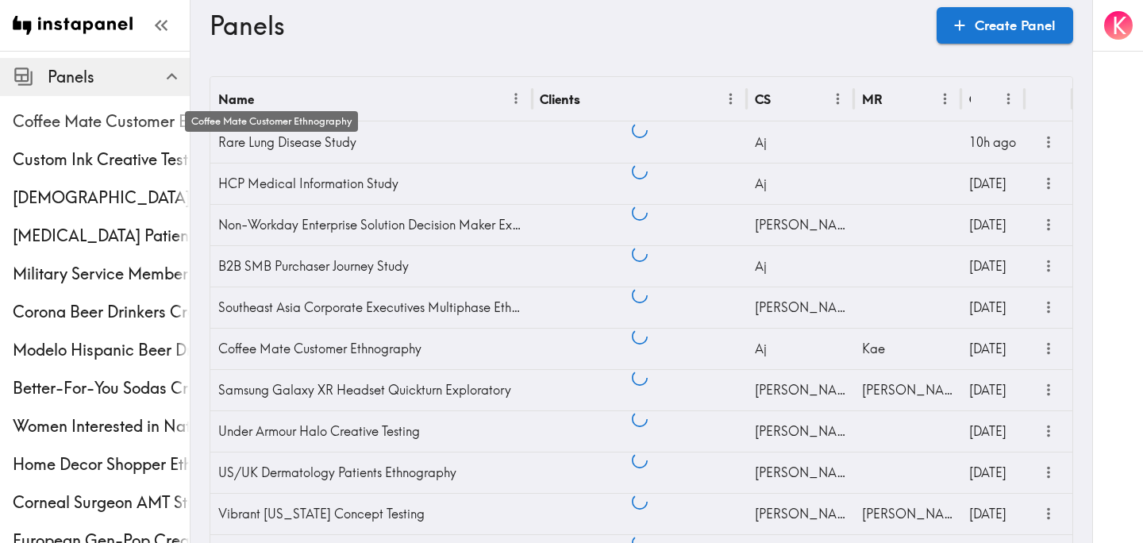
click at [89, 120] on span "Coffee Mate Customer Ethnography" at bounding box center [101, 121] width 177 height 22
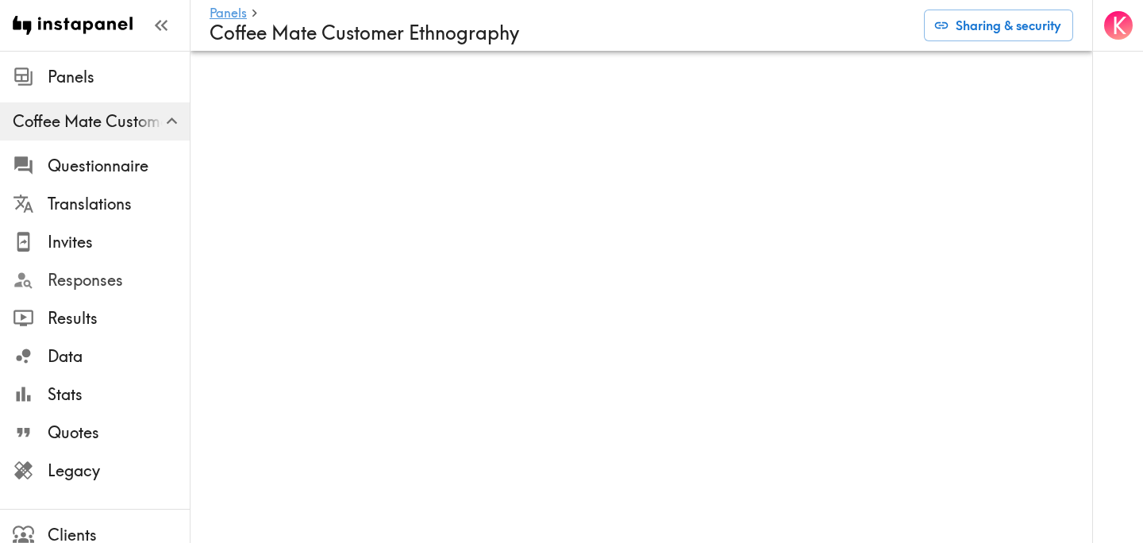
click at [91, 286] on span "Responses" at bounding box center [119, 280] width 142 height 22
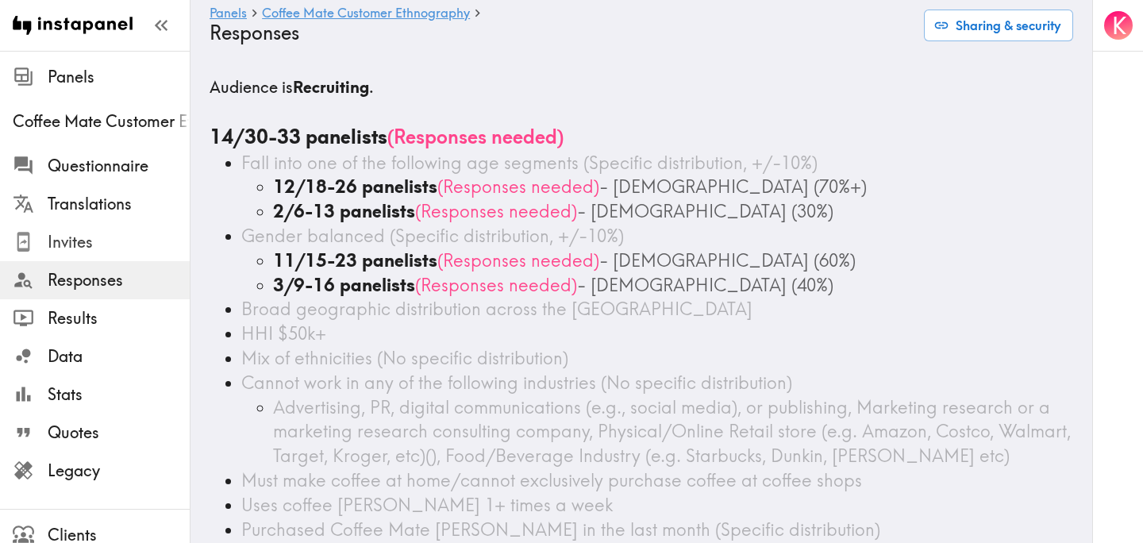
click at [123, 241] on span "Invites" at bounding box center [119, 242] width 142 height 22
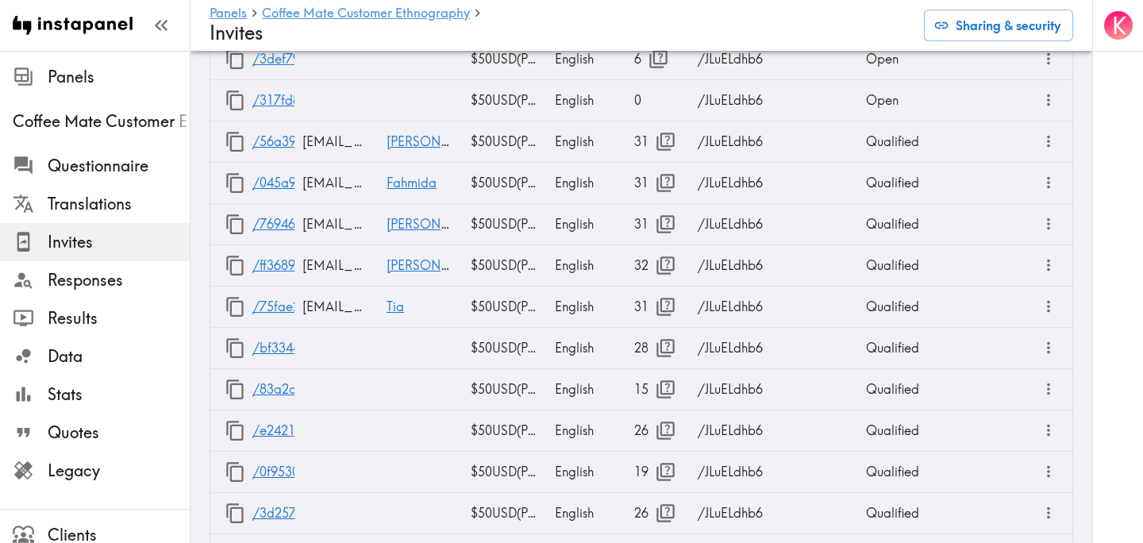
scroll to position [2219, 0]
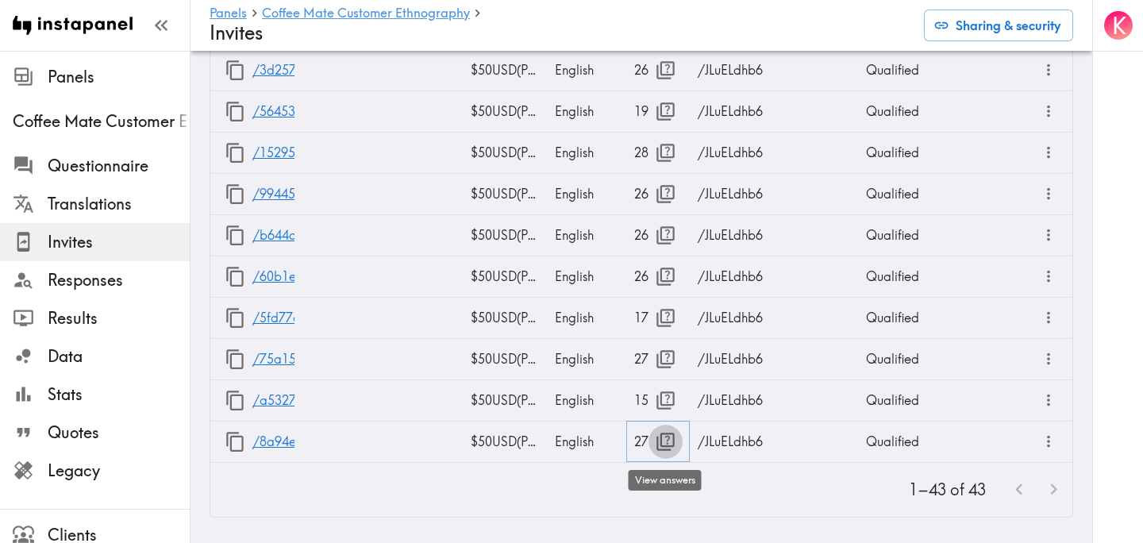
click at [659, 445] on icon "button" at bounding box center [665, 441] width 21 height 21
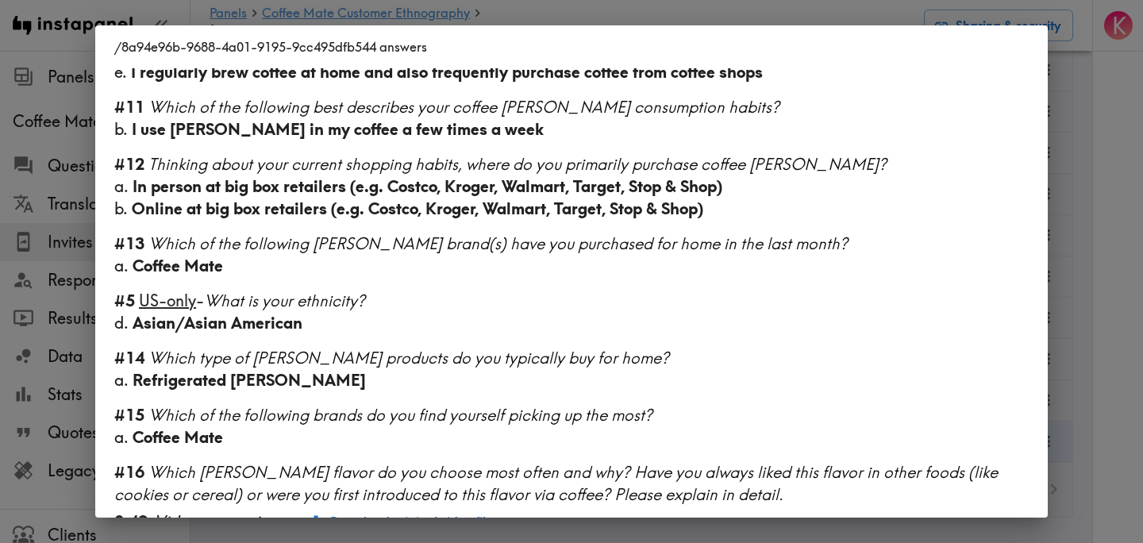
scroll to position [1051, 0]
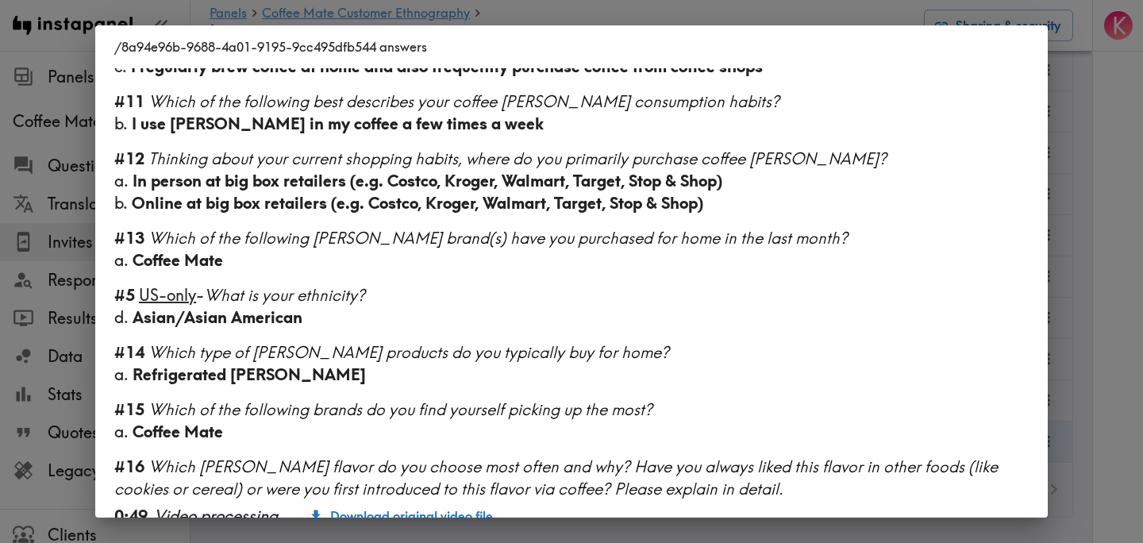
click at [1139, 321] on div "/8a94e96b-9688-4a01-9195-9cc495dfb544 answers Language English Segment [DEMOGRA…" at bounding box center [571, 271] width 1143 height 543
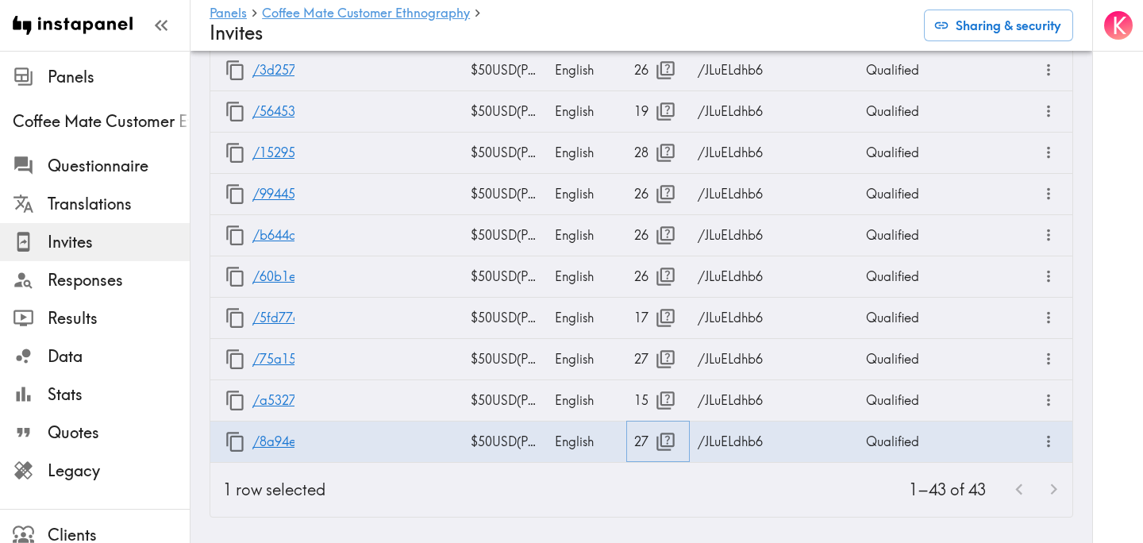
click at [662, 433] on icon "button" at bounding box center [666, 442] width 18 height 18
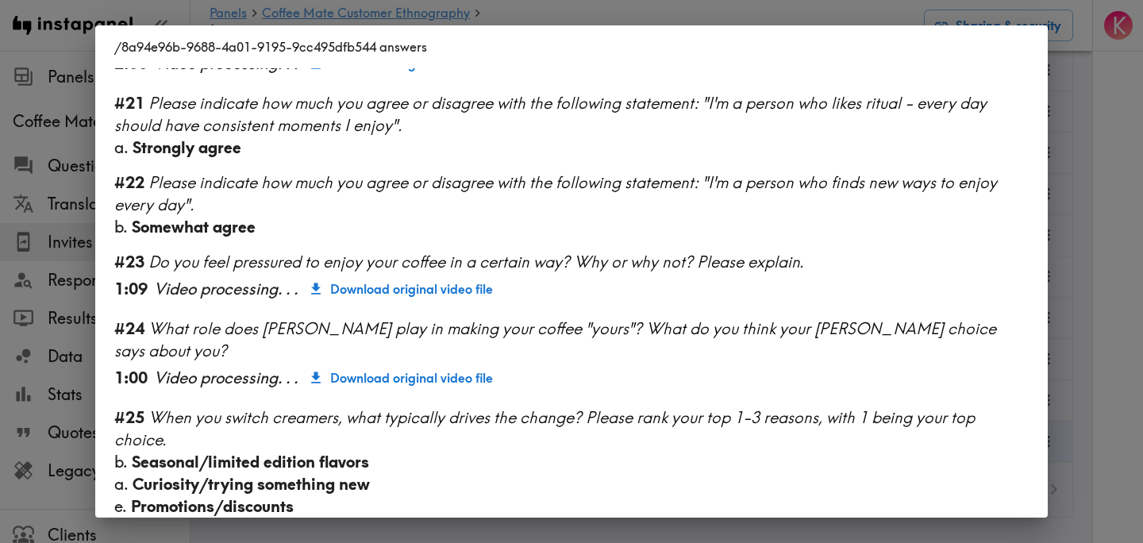
scroll to position [2034, 0]
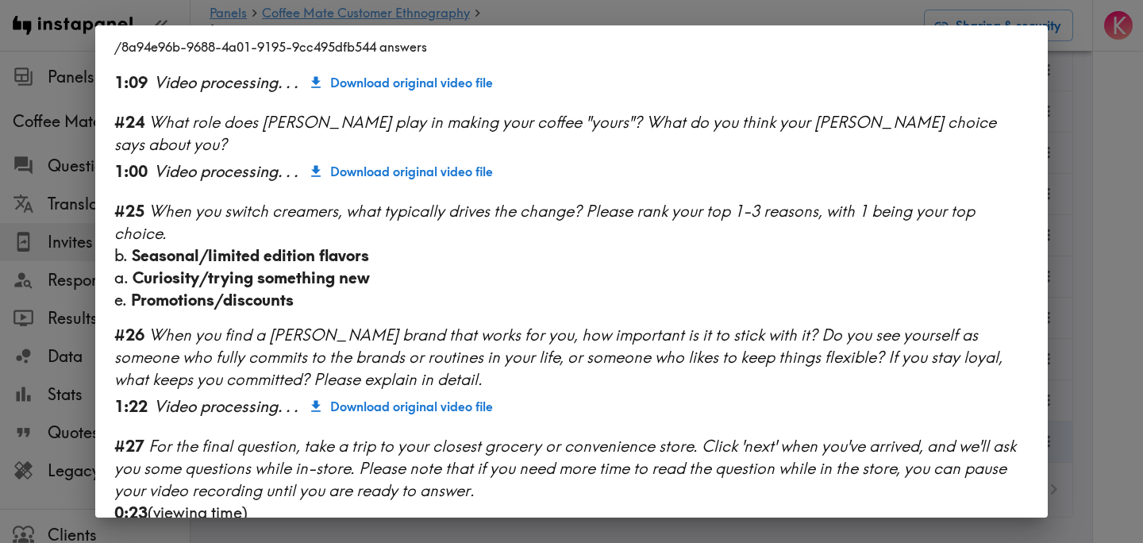
click at [1103, 270] on div "/8a94e96b-9688-4a01-9195-9cc495dfb544 answers Language English Segment [DEMOGRA…" at bounding box center [571, 271] width 1143 height 543
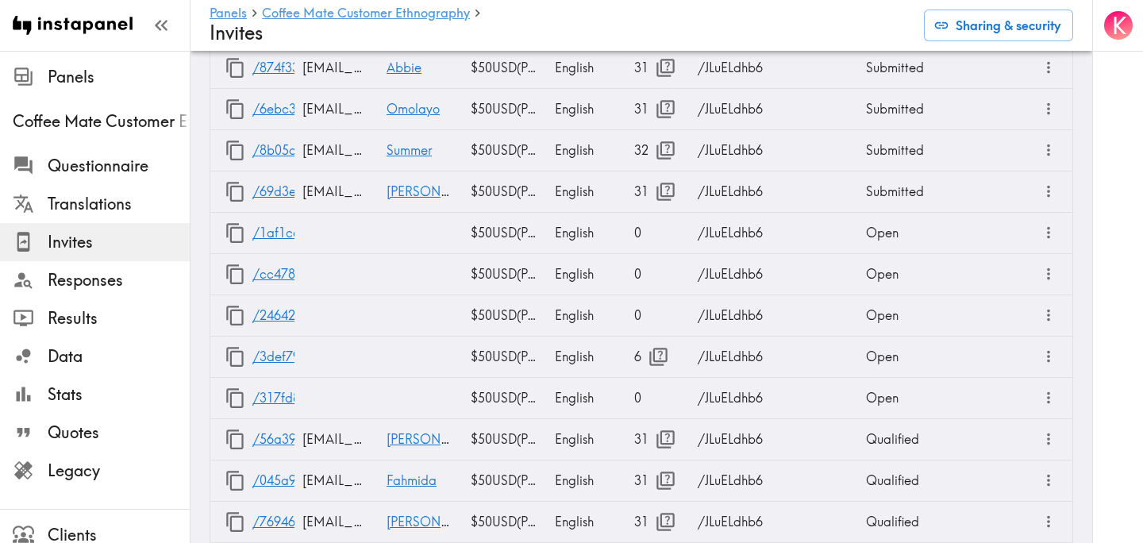
scroll to position [1460, 0]
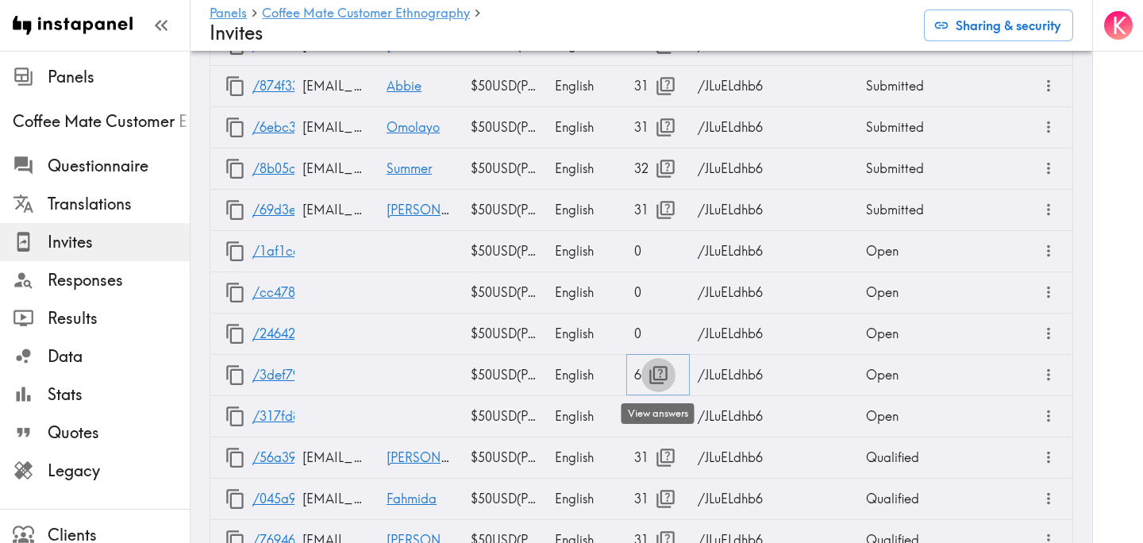
click at [643, 374] on button "button" at bounding box center [659, 375] width 34 height 34
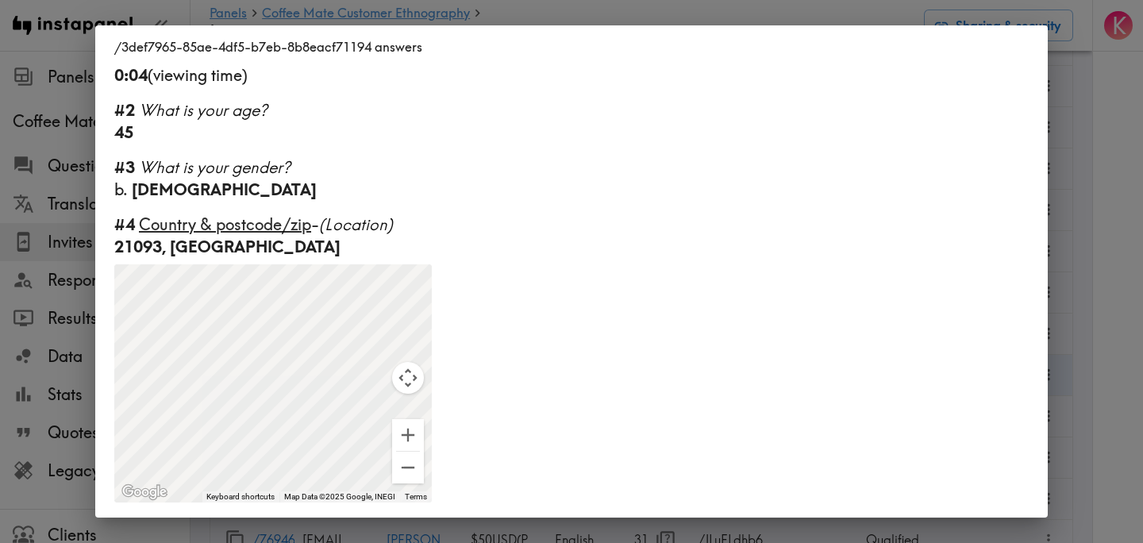
scroll to position [345, 0]
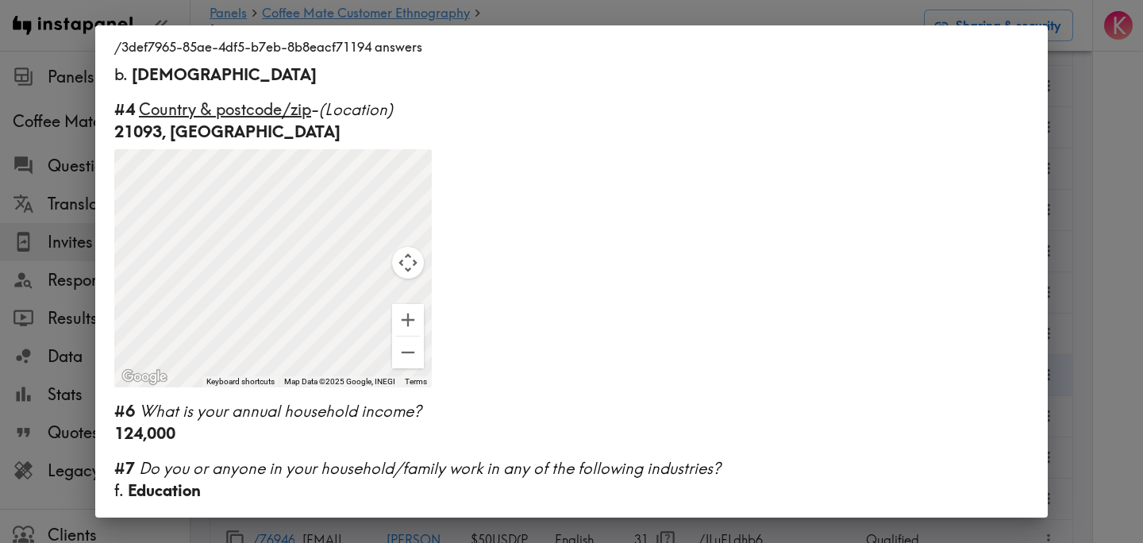
click at [1108, 199] on div "/3def7965-85ae-4df5-b7eb-8b8eacf71194 answers Language English Segment [DEMOGRA…" at bounding box center [571, 271] width 1143 height 543
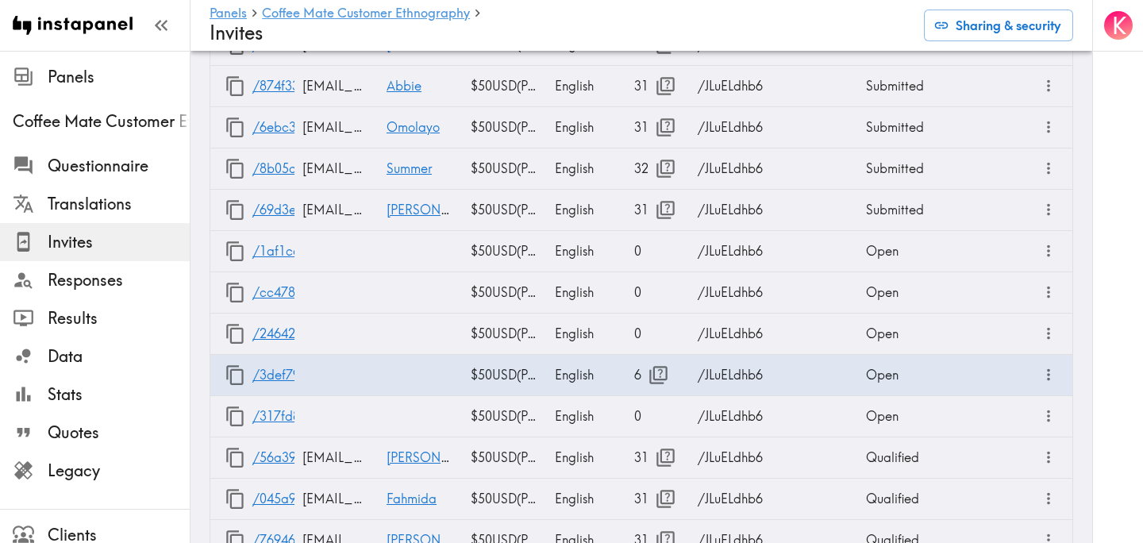
click at [1108, 199] on div "K" at bounding box center [1118, 271] width 51 height 543
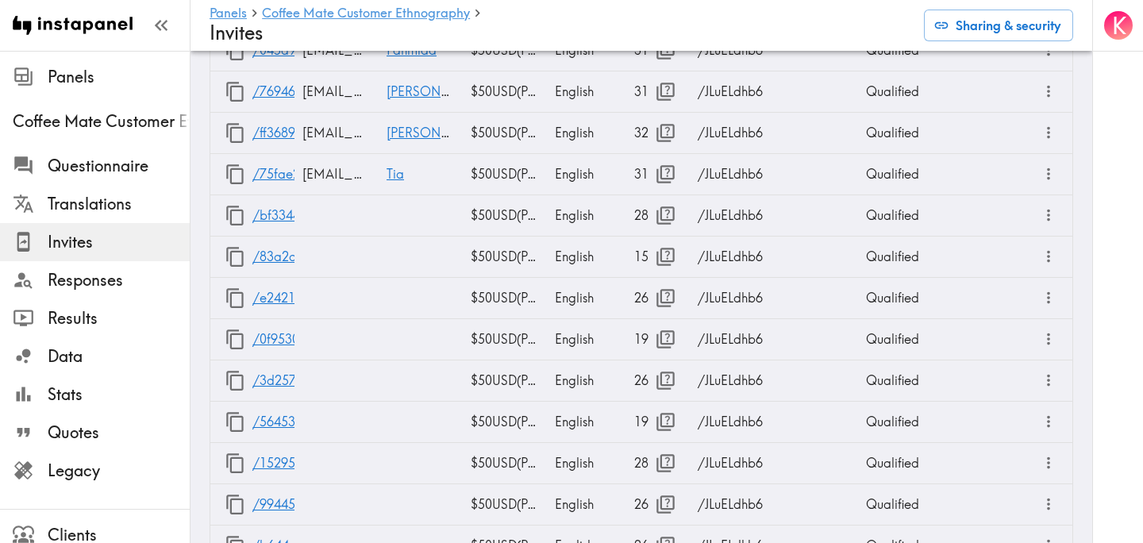
scroll to position [2219, 0]
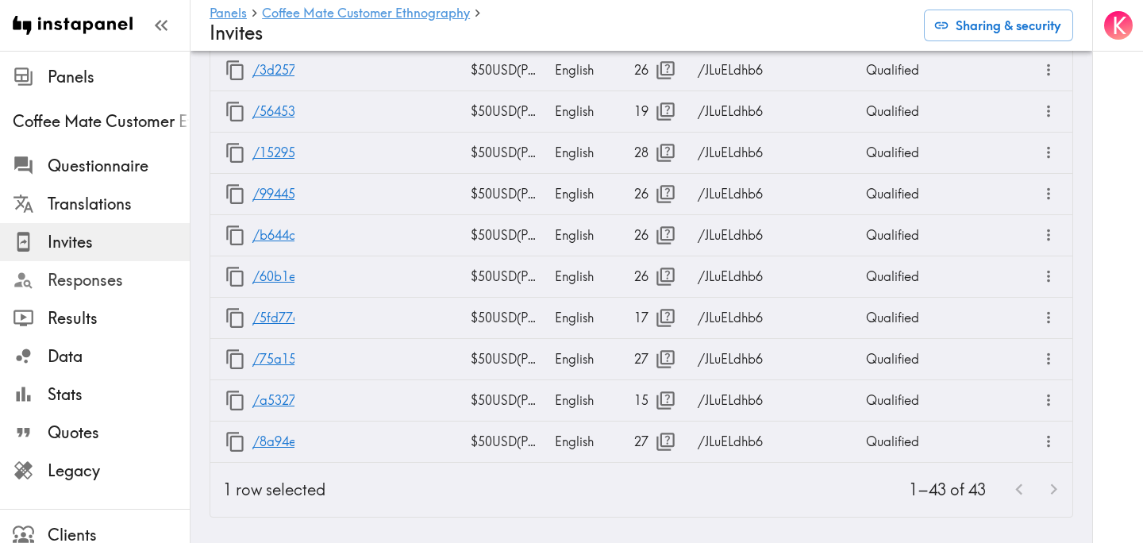
click at [114, 287] on span "Responses" at bounding box center [119, 280] width 142 height 22
